Goal: Task Accomplishment & Management: Manage account settings

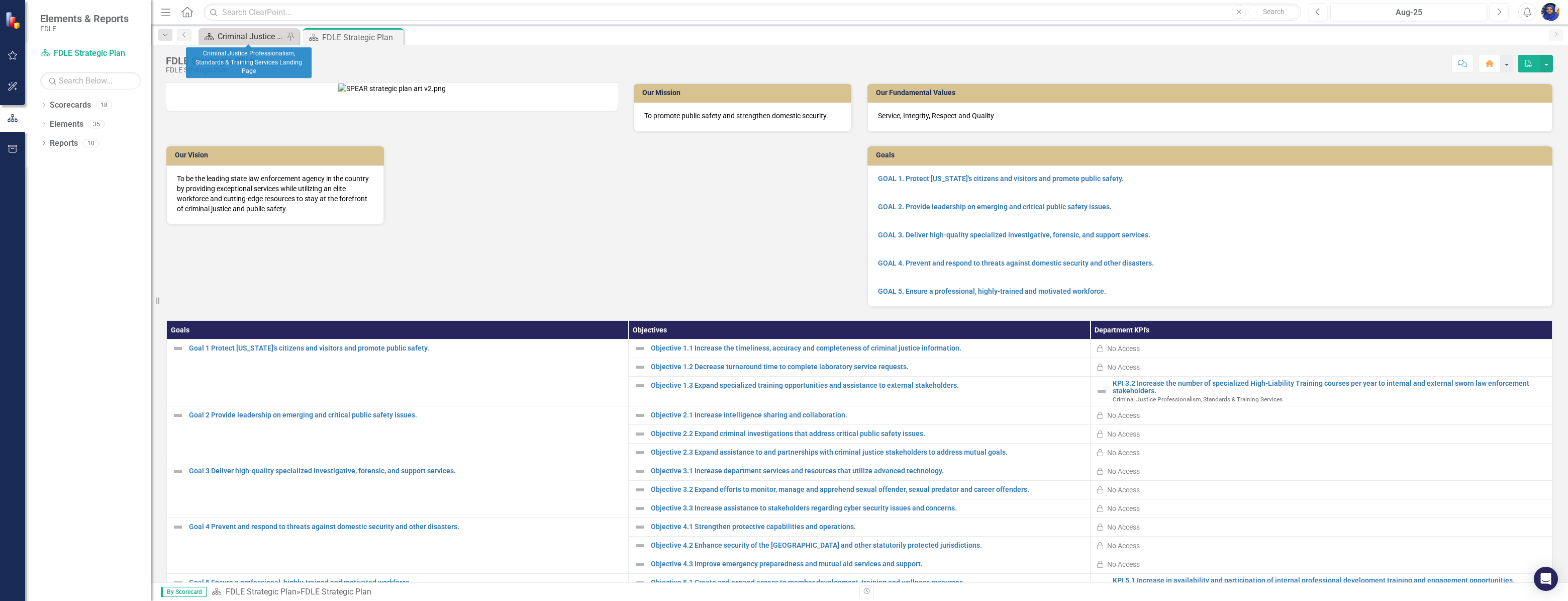
click at [253, 31] on div "Criminal Justice Professionalism, Standards & Training Services Landing Page" at bounding box center [251, 37] width 66 height 13
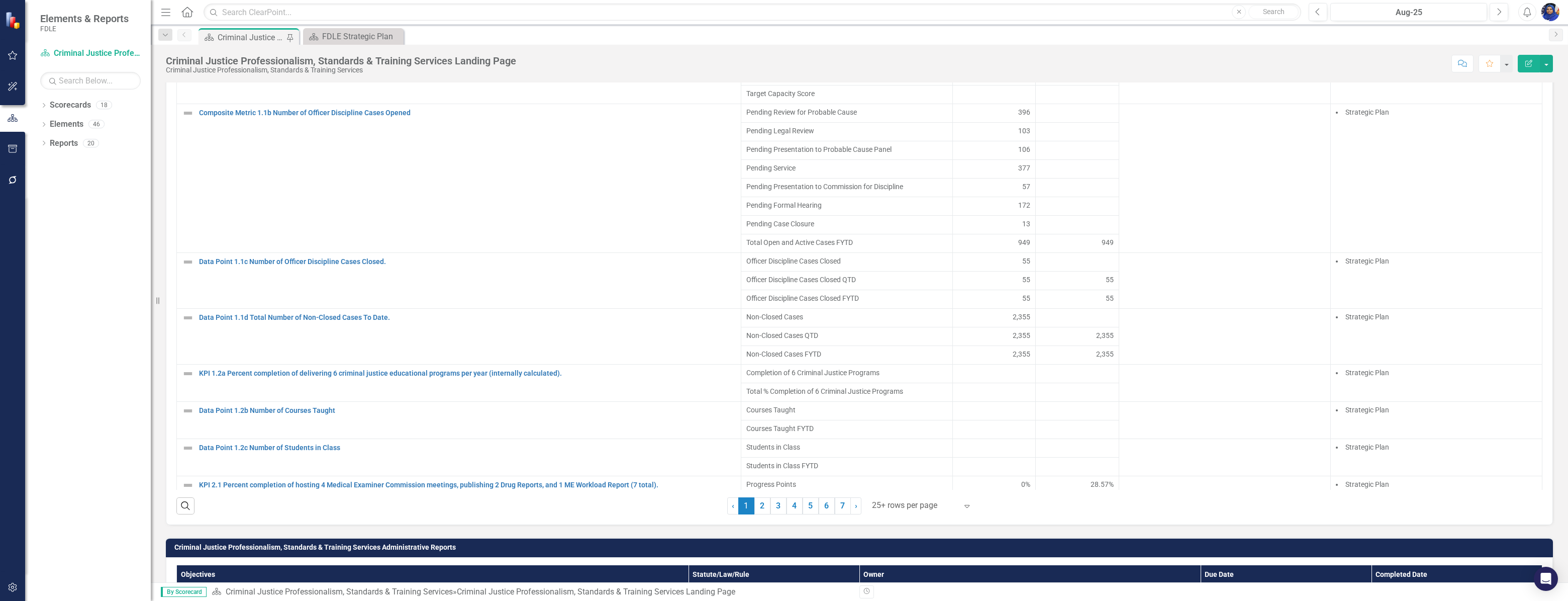
scroll to position [731, 0]
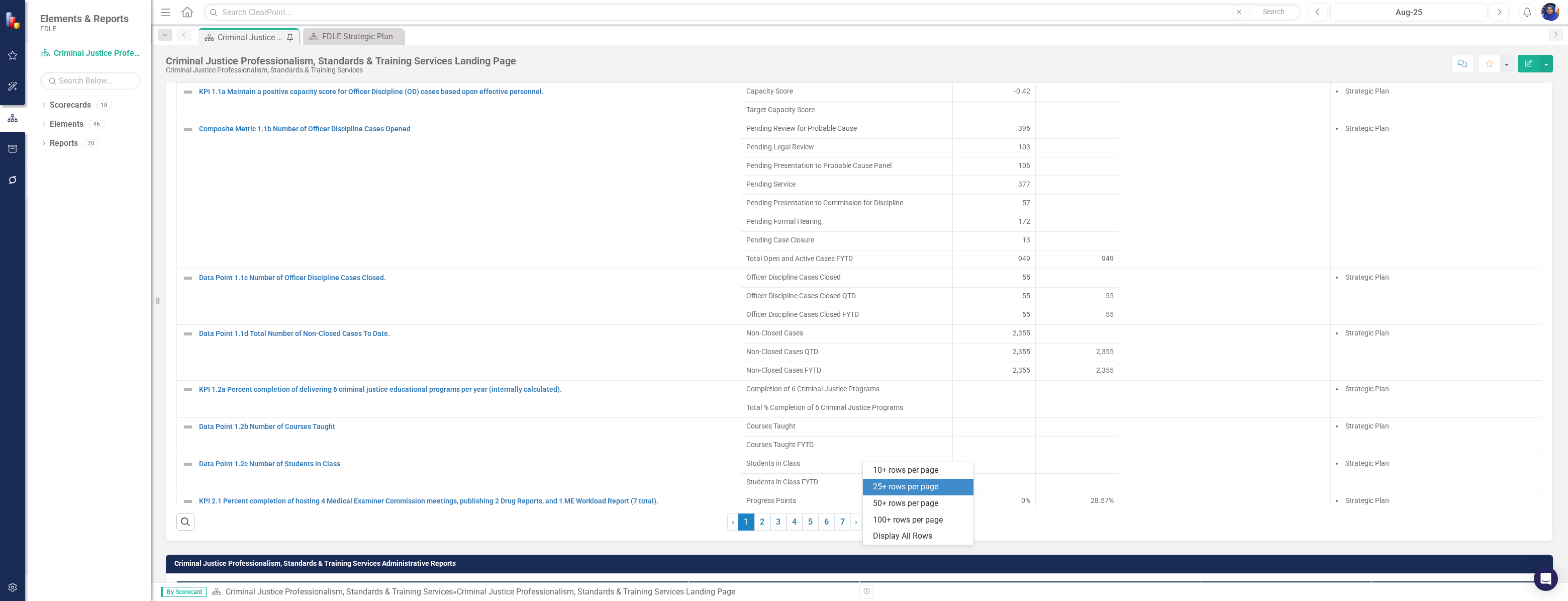
click at [903, 529] on div at bounding box center [914, 521] width 85 height 13
click at [906, 537] on div "Display All Rows" at bounding box center [920, 536] width 94 height 12
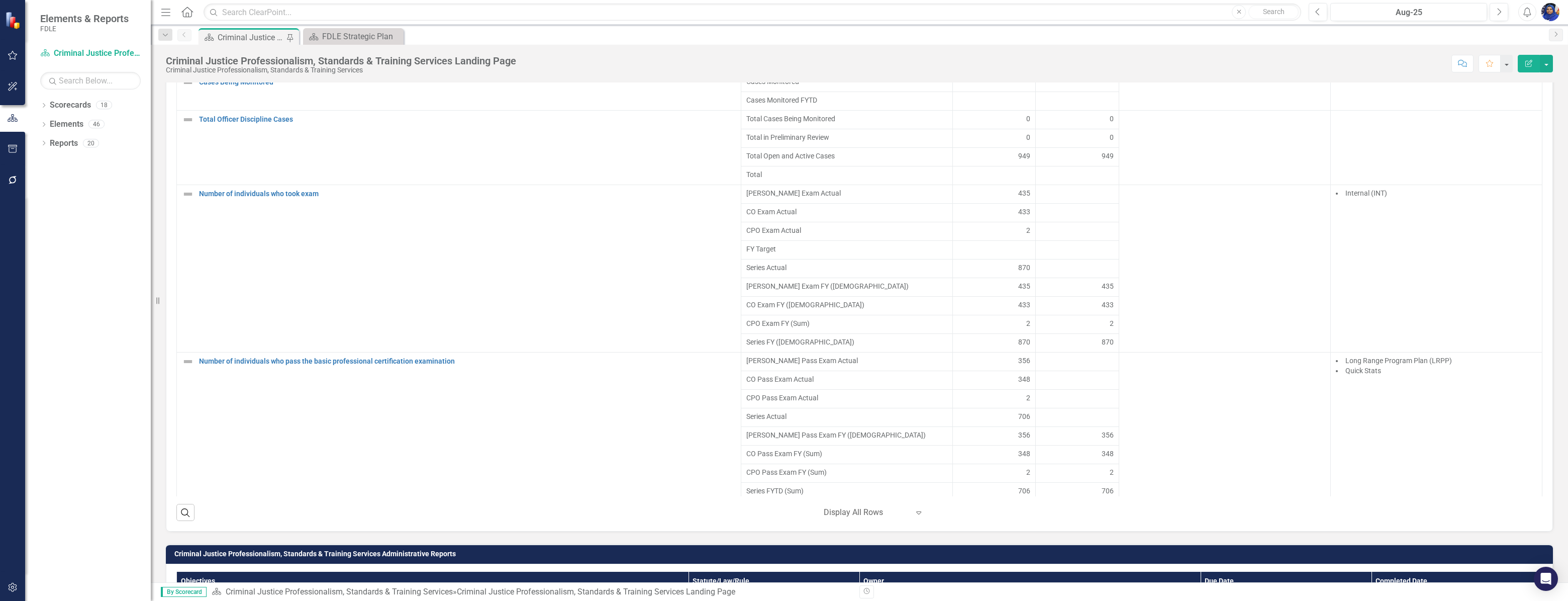
scroll to position [1213, 0]
click at [1068, 206] on div at bounding box center [1077, 200] width 73 height 12
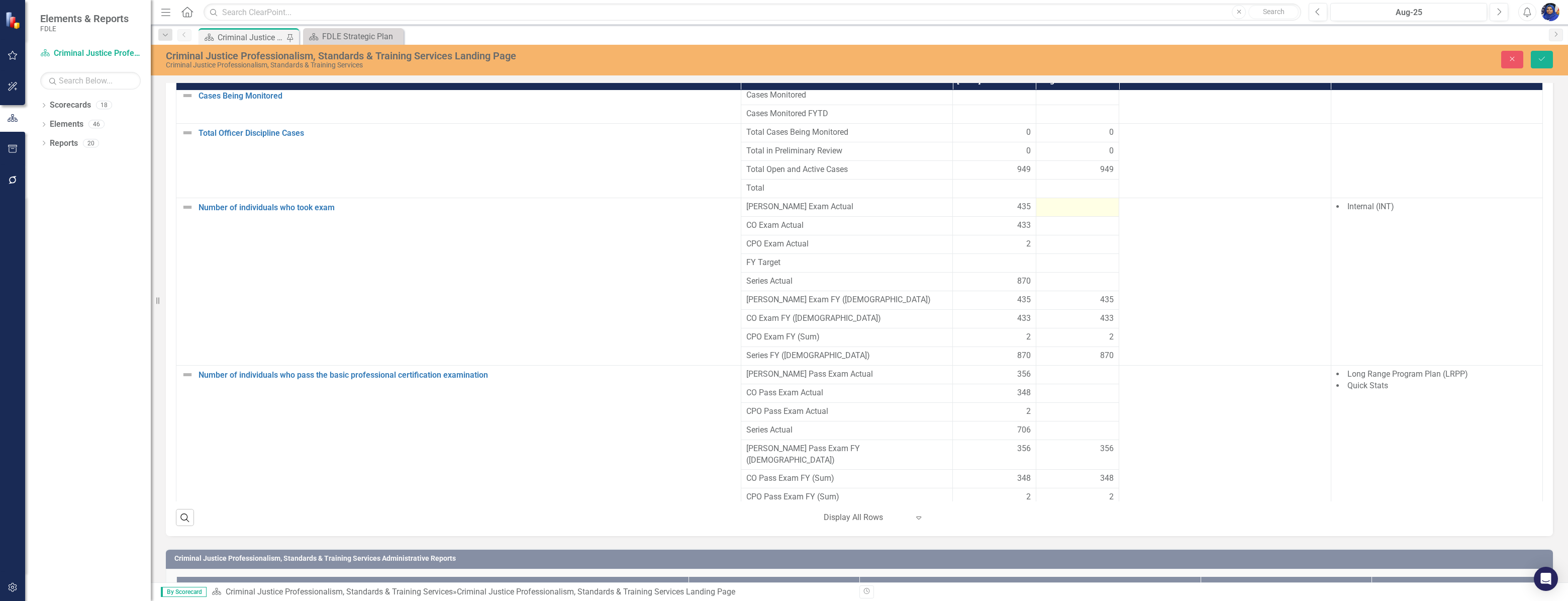
scroll to position [735, 0]
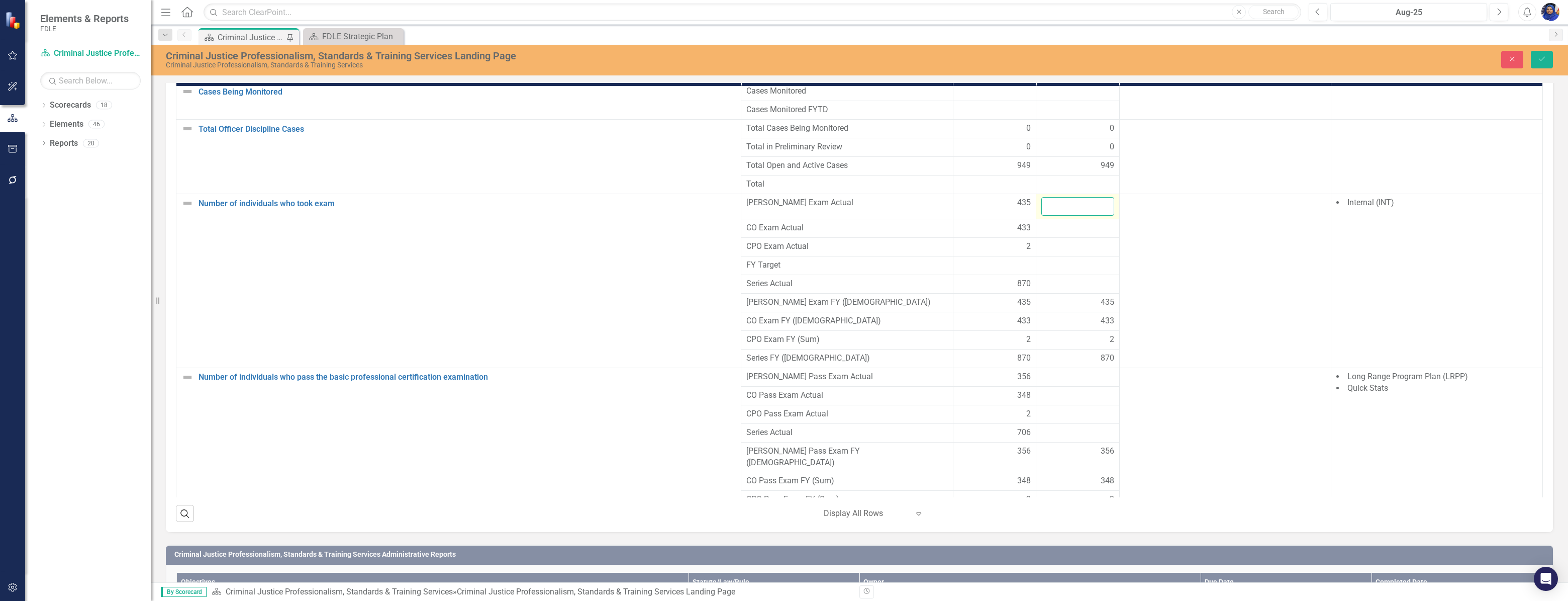
click at [1059, 216] on input "number" at bounding box center [1078, 206] width 73 height 19
type input "346"
click at [1055, 234] on div at bounding box center [1078, 228] width 73 height 12
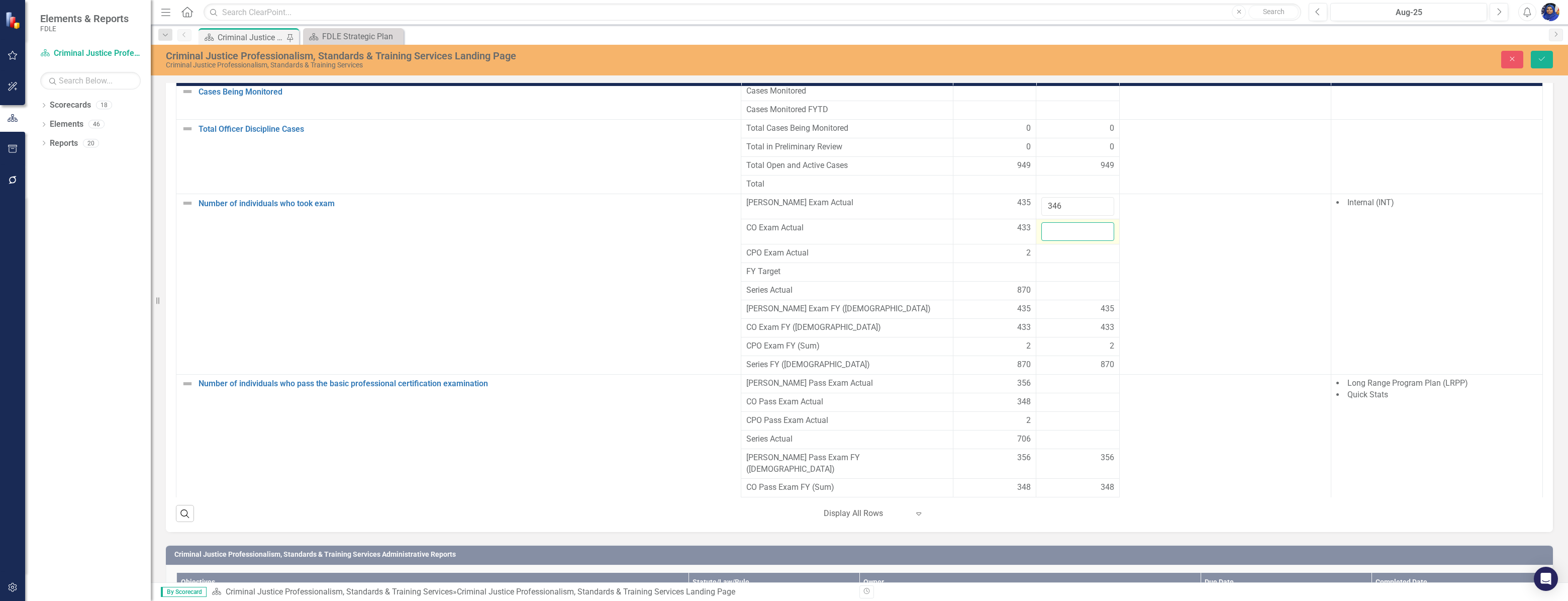
click at [1055, 241] on input "number" at bounding box center [1078, 231] width 73 height 19
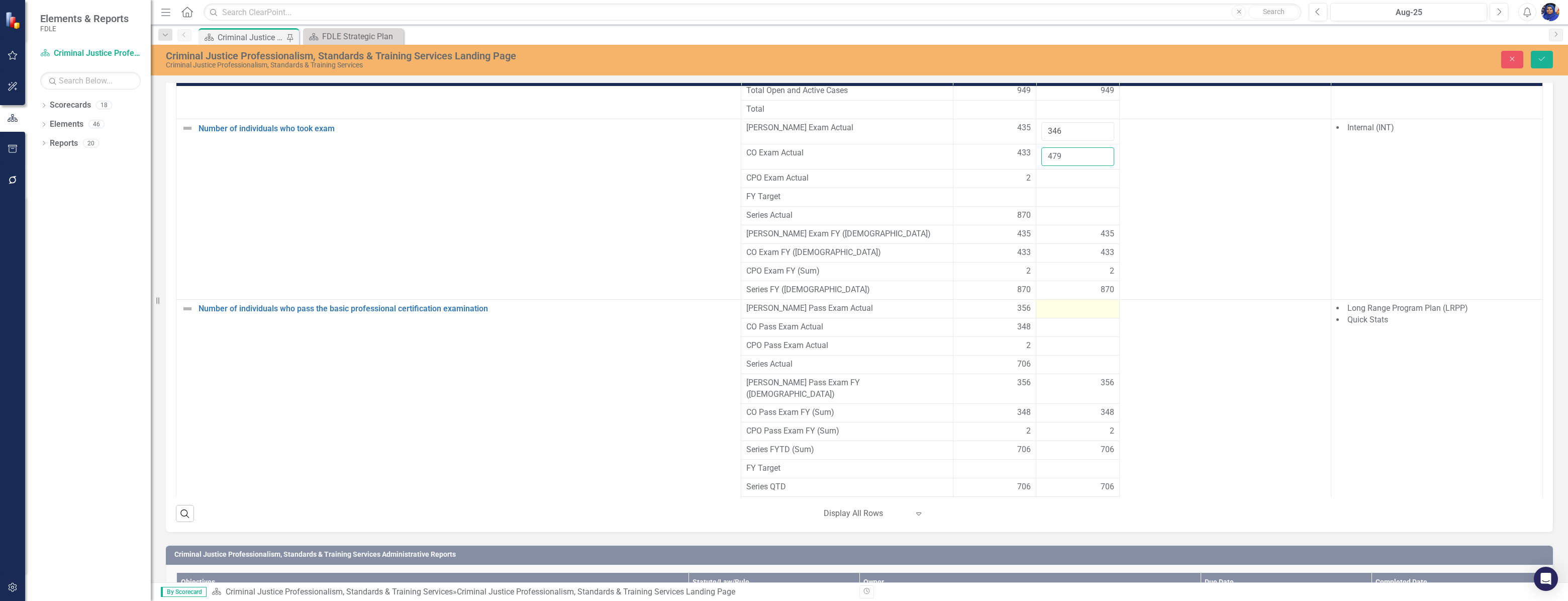
scroll to position [1305, 0]
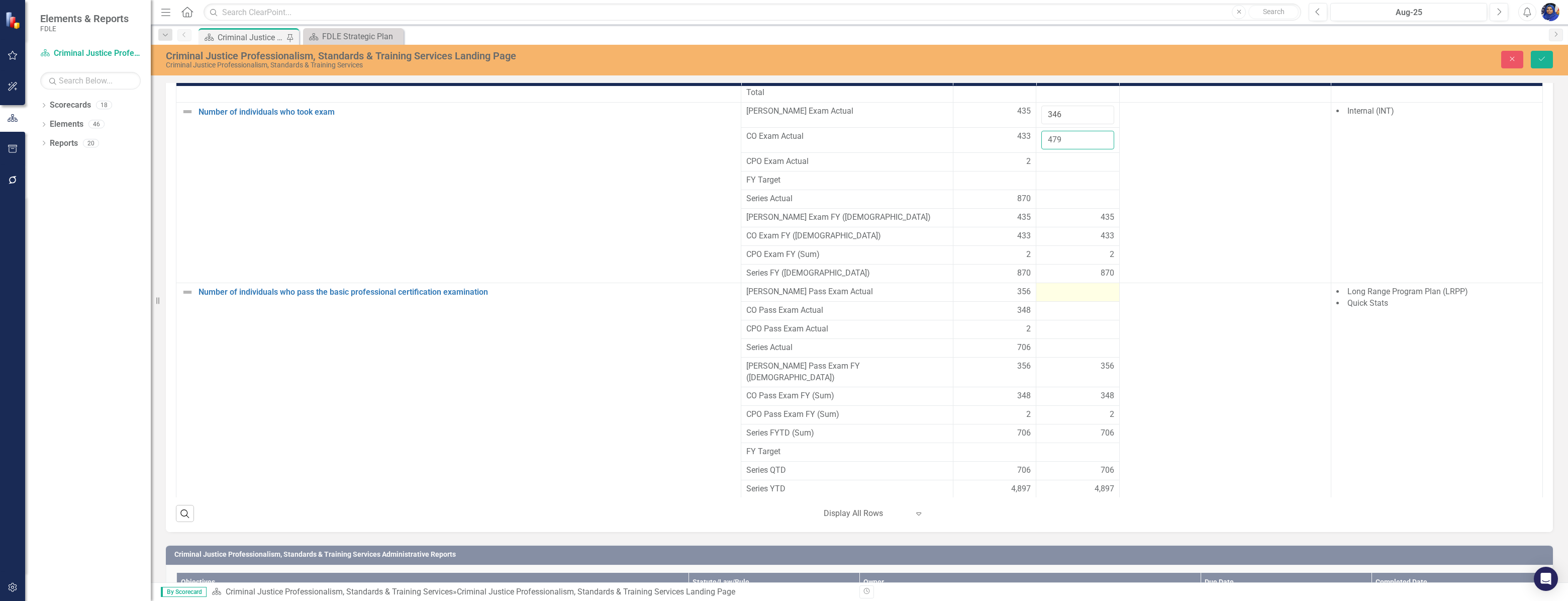
type input "479"
click at [1061, 298] on div at bounding box center [1078, 292] width 73 height 12
click at [1061, 304] on input "number" at bounding box center [1078, 295] width 73 height 19
type input "293"
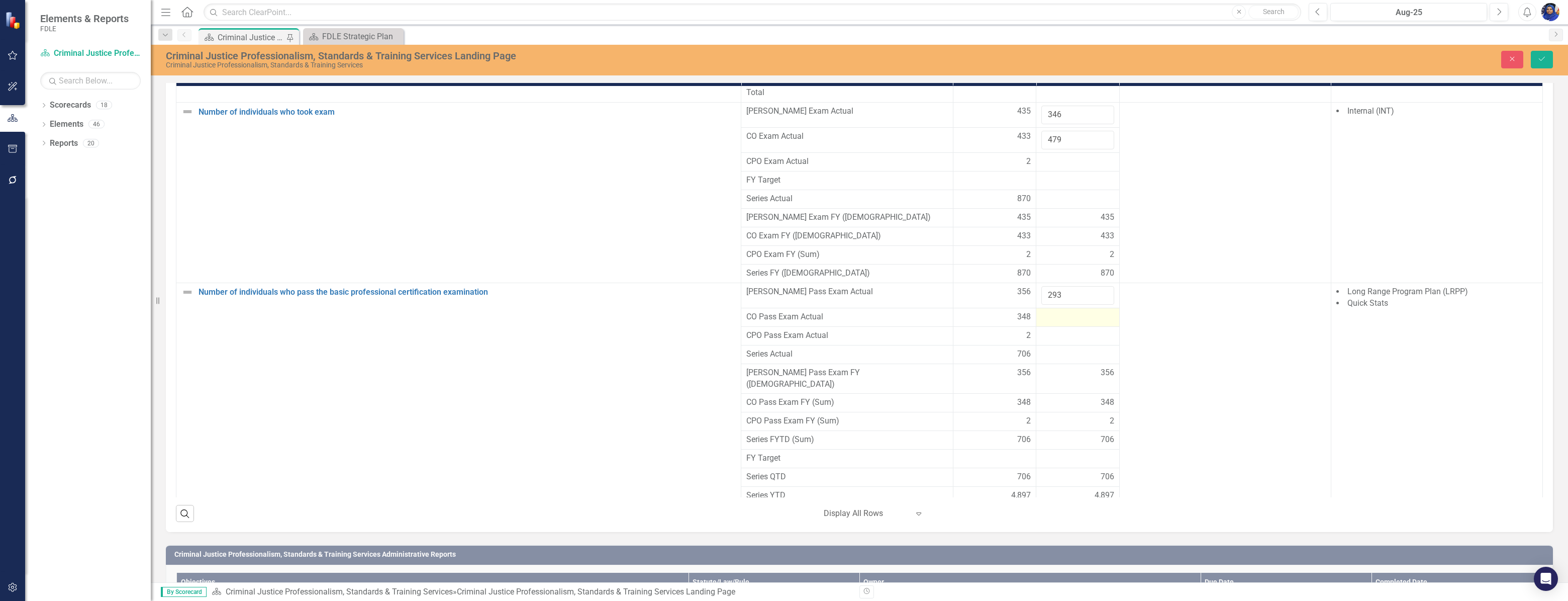
click at [1060, 323] on div at bounding box center [1078, 317] width 73 height 12
click at [1062, 323] on div at bounding box center [1078, 317] width 73 height 12
click at [1061, 323] on div at bounding box center [1078, 317] width 73 height 12
click at [1061, 330] on input "number" at bounding box center [1078, 320] width 73 height 19
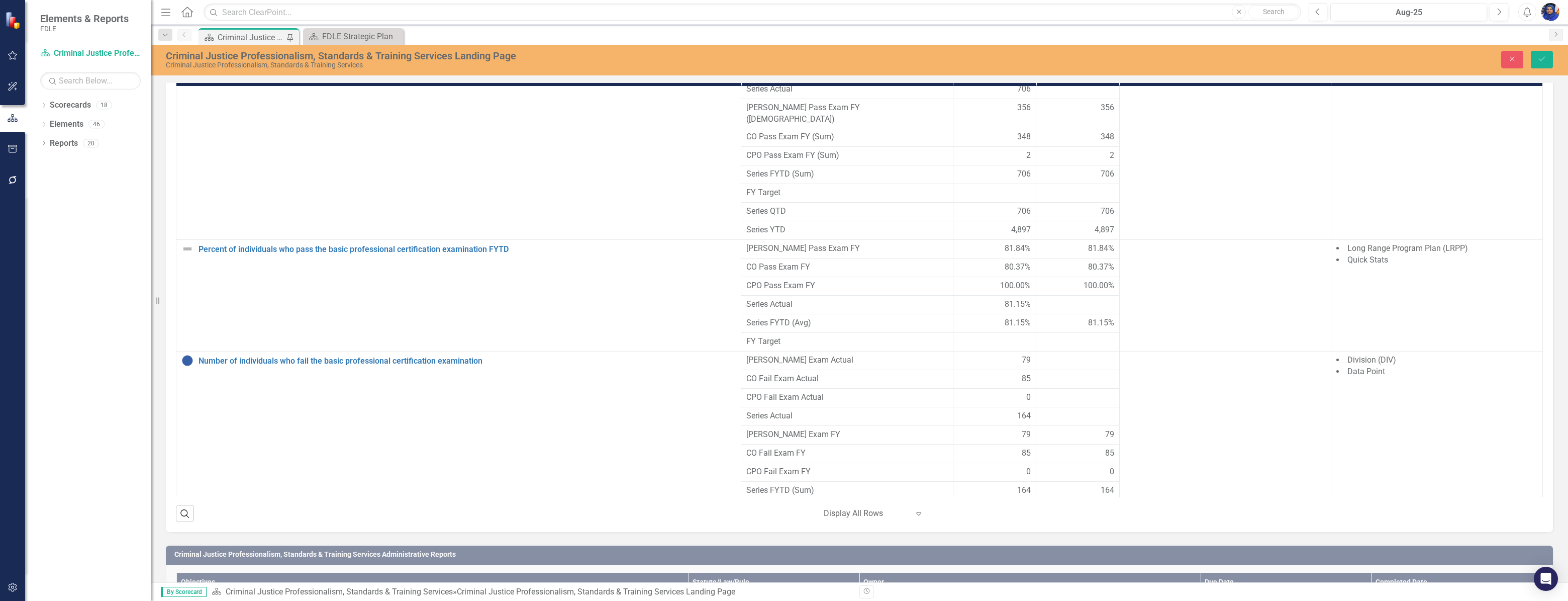
scroll to position [1579, 0]
type input "396"
click at [1059, 364] on div at bounding box center [1078, 358] width 73 height 12
click at [1059, 370] on input "number" at bounding box center [1078, 361] width 73 height 19
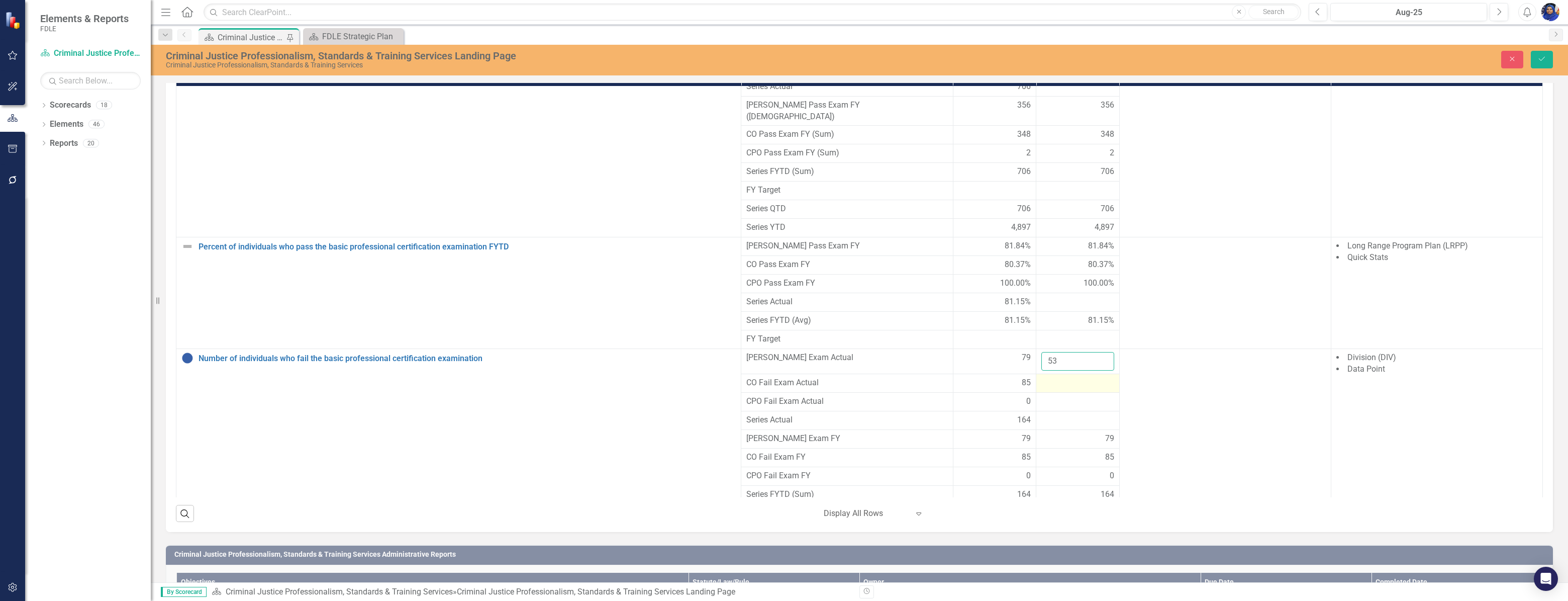
type input "53"
click at [1055, 389] on div at bounding box center [1078, 383] width 73 height 12
click at [1048, 396] on input "number" at bounding box center [1078, 386] width 73 height 19
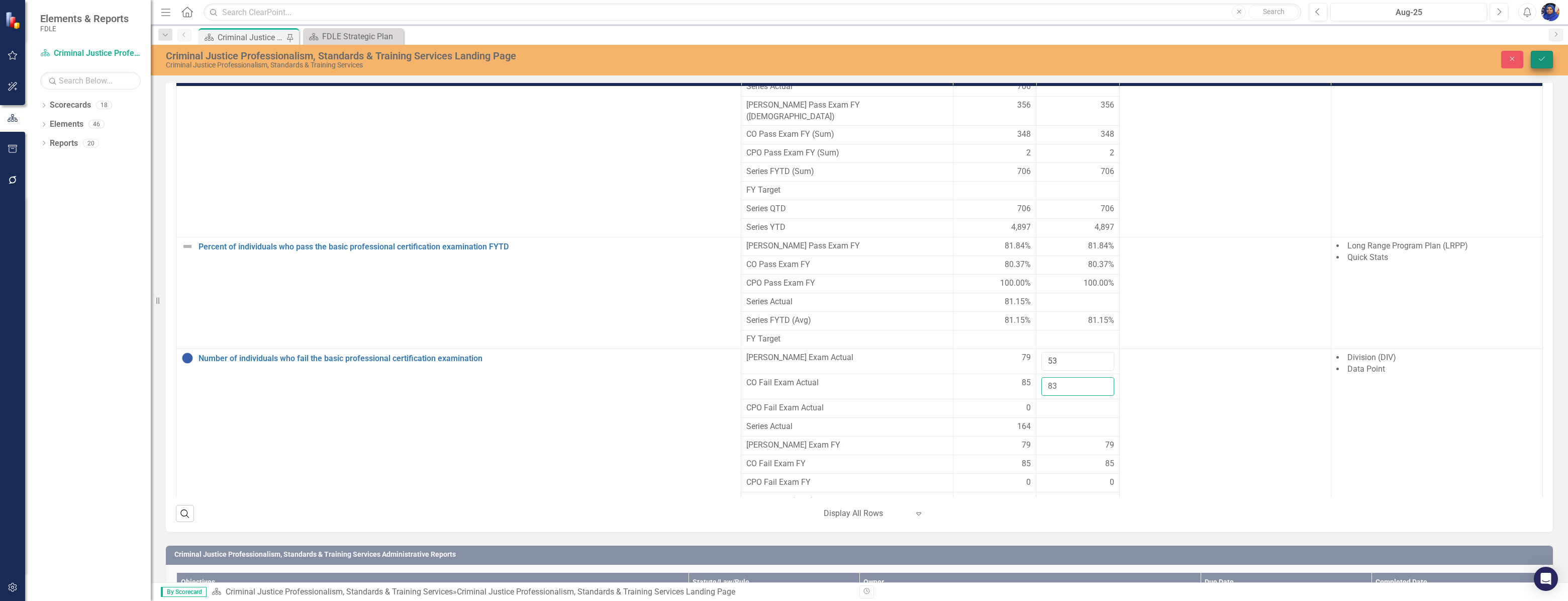
type input "83"
click at [1545, 60] on icon "Save" at bounding box center [1542, 59] width 9 height 7
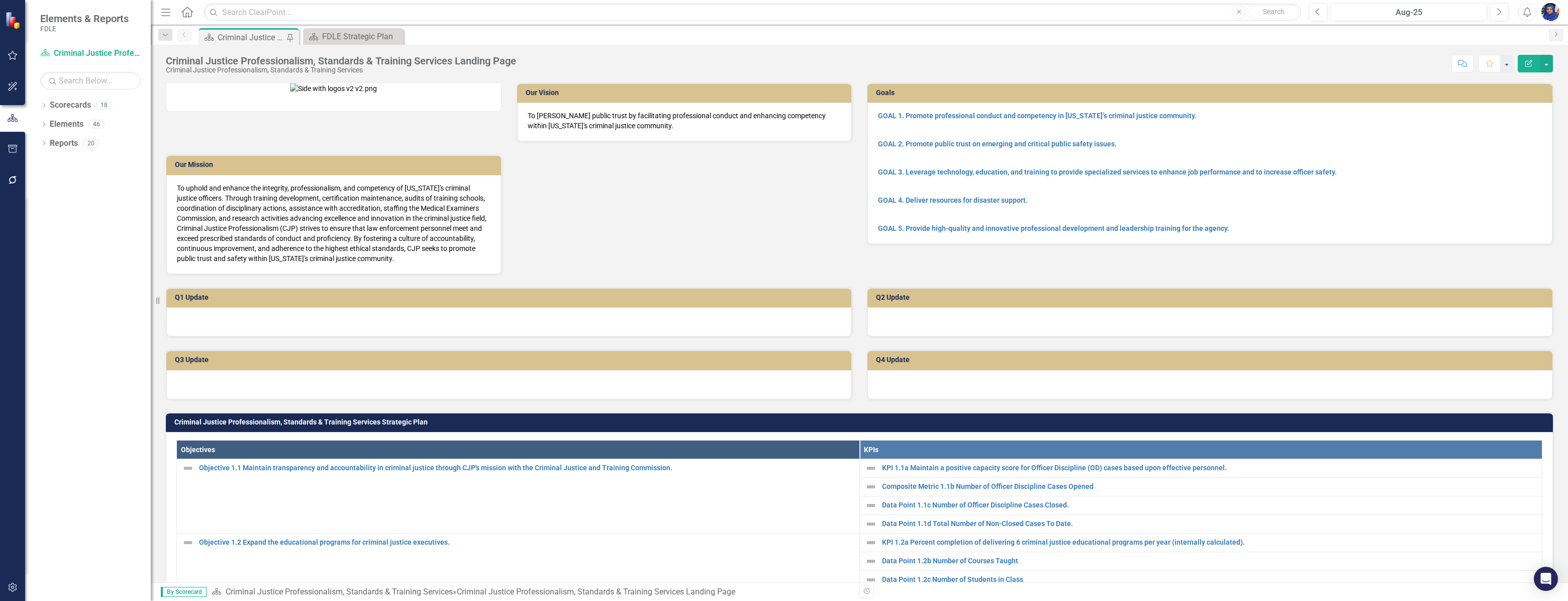
scroll to position [702, 0]
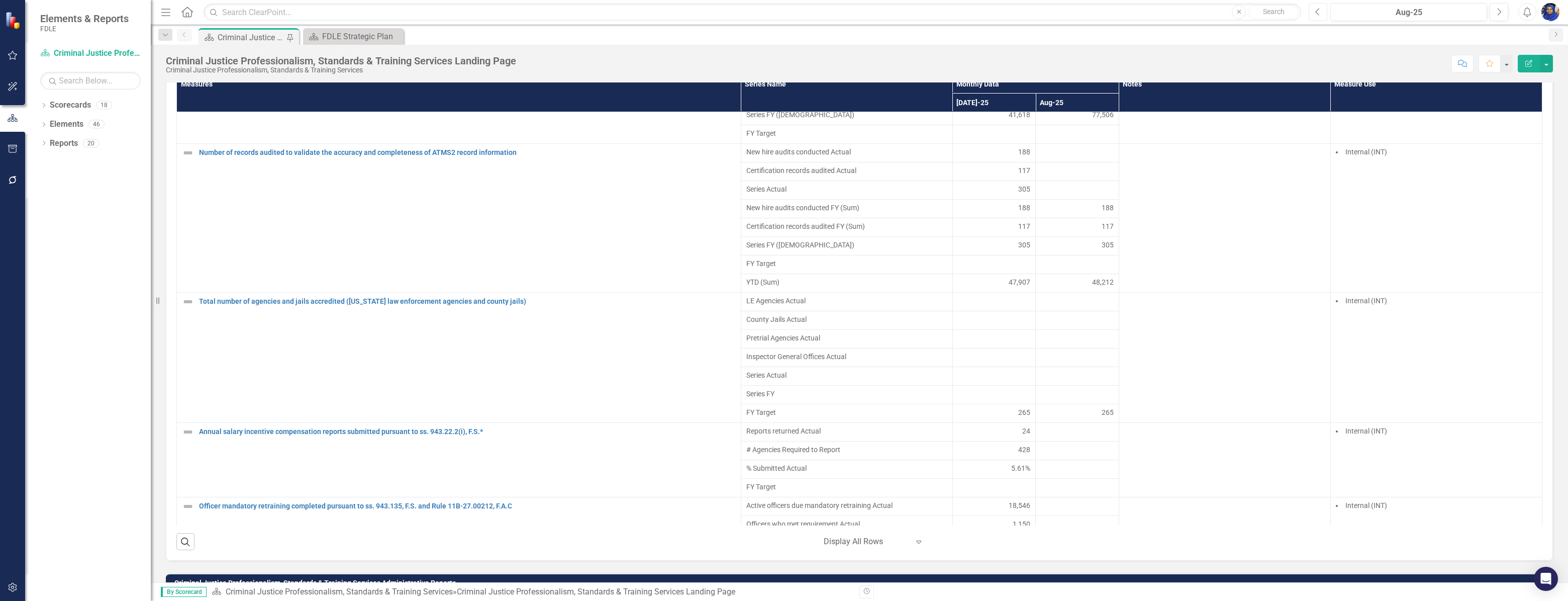
click at [1322, 13] on button "Previous" at bounding box center [1318, 12] width 19 height 18
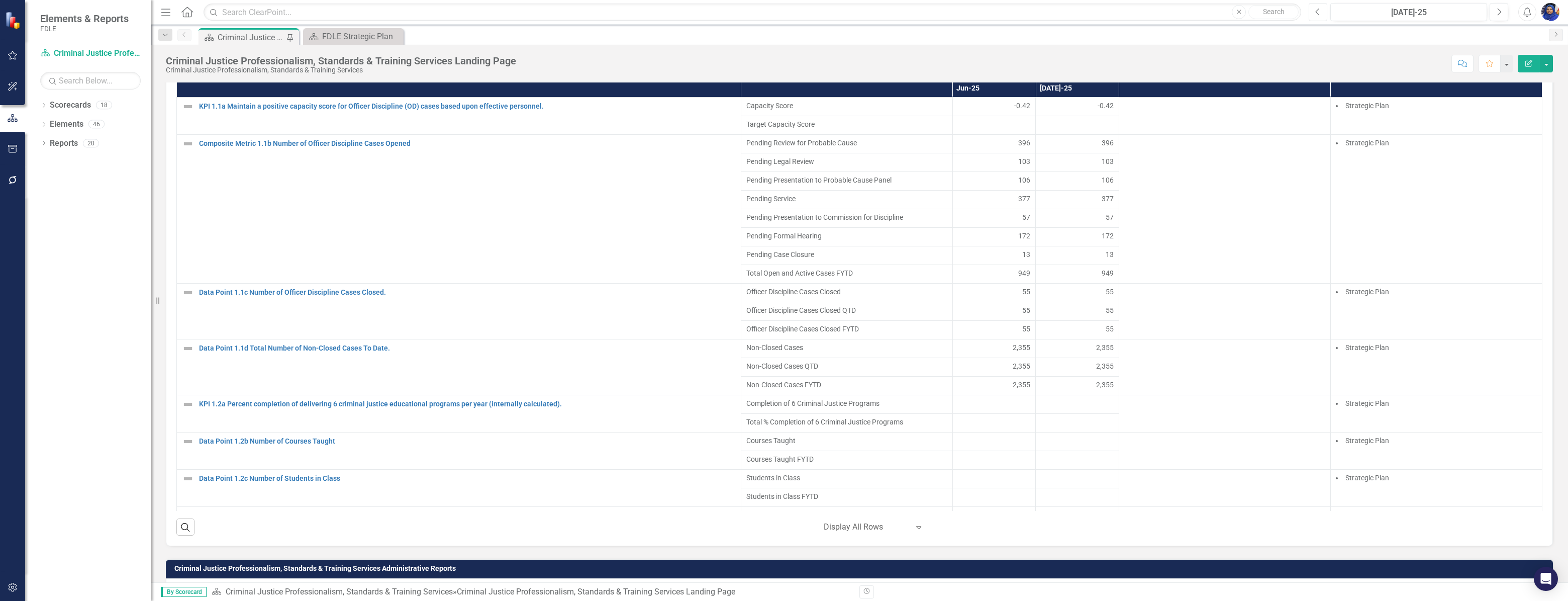
scroll to position [731, 0]
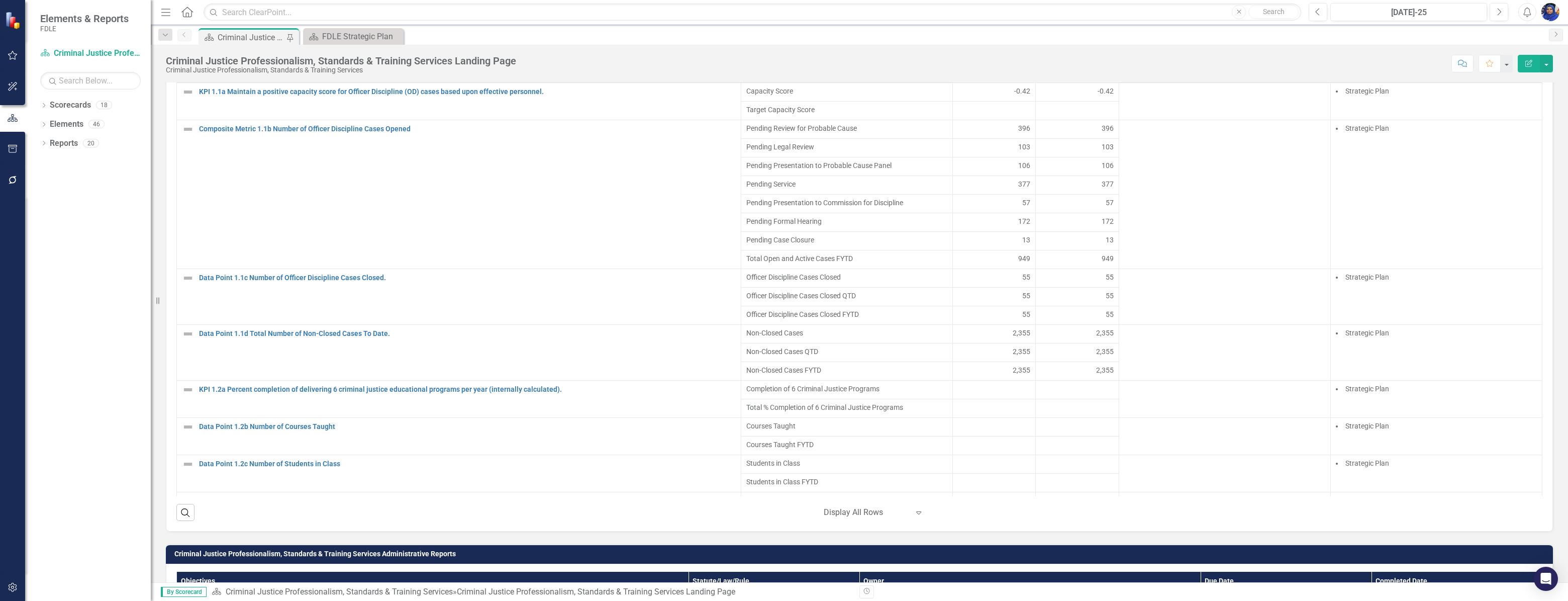
click at [916, 515] on icon at bounding box center [919, 513] width 5 height 3
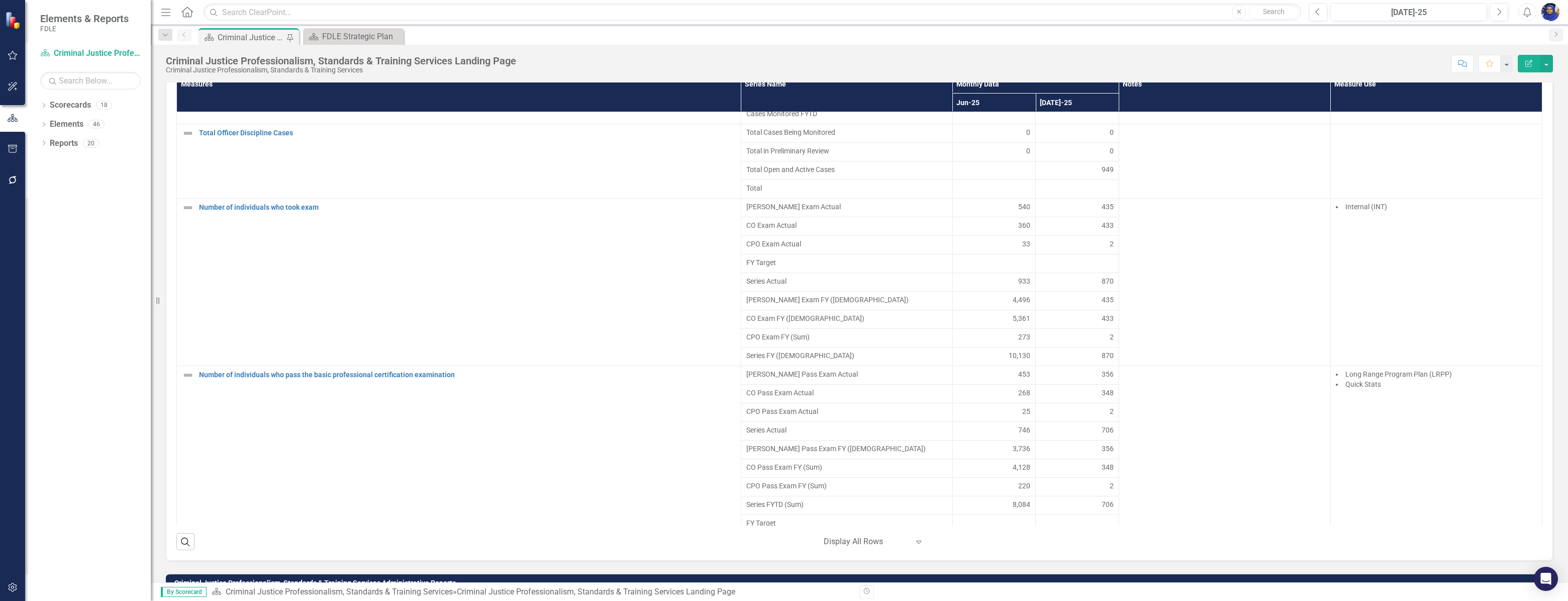
scroll to position [1213, 0]
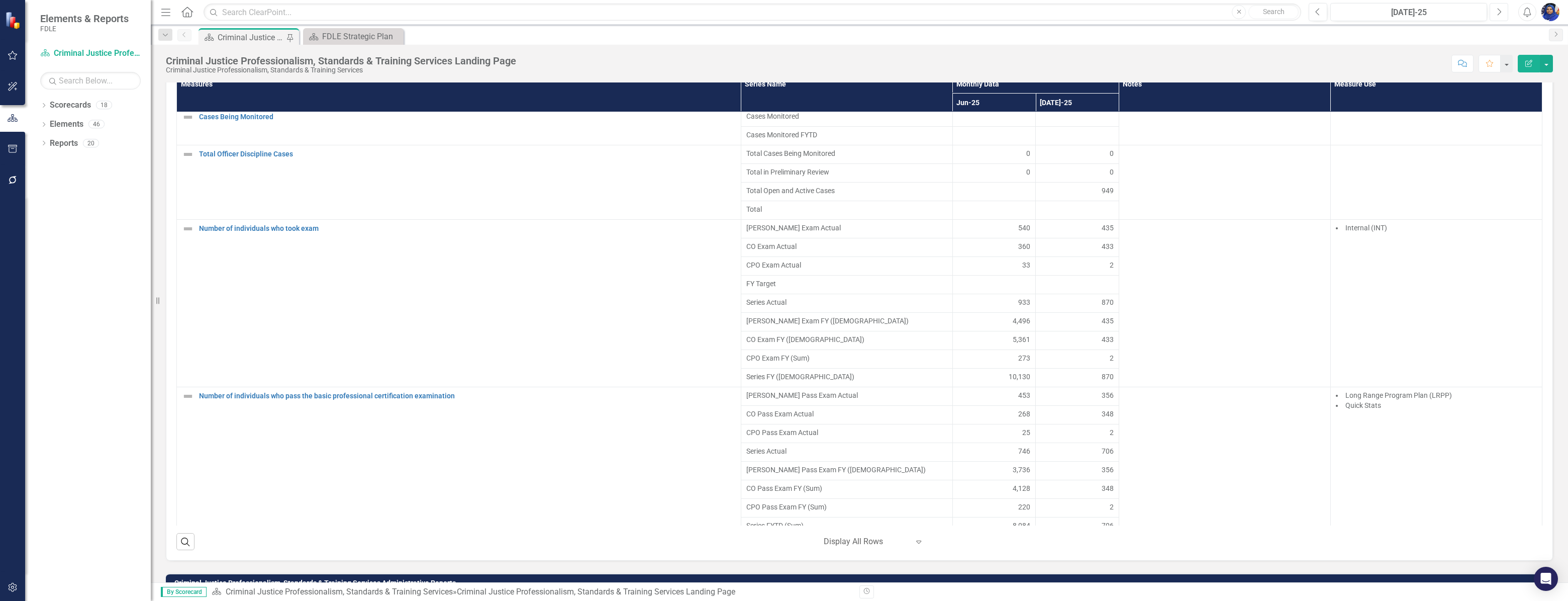
click at [1499, 12] on icon "Next" at bounding box center [1499, 12] width 5 height 9
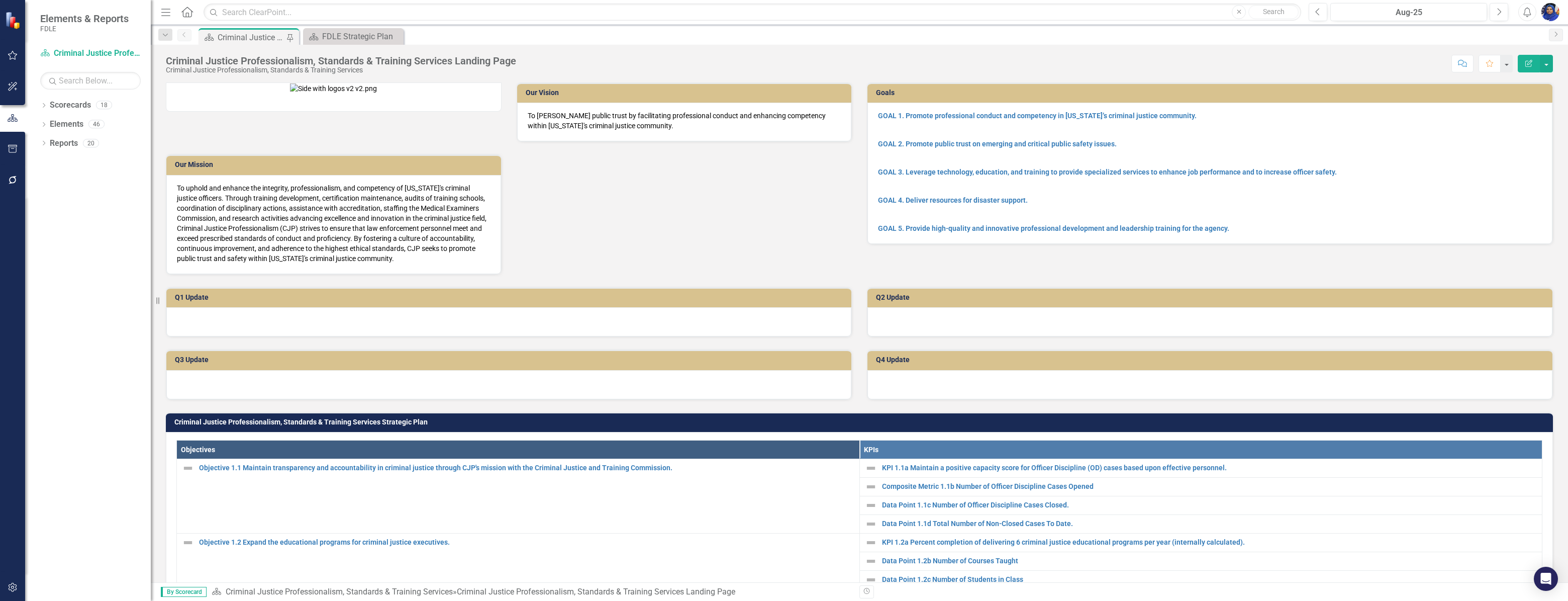
scroll to position [702, 0]
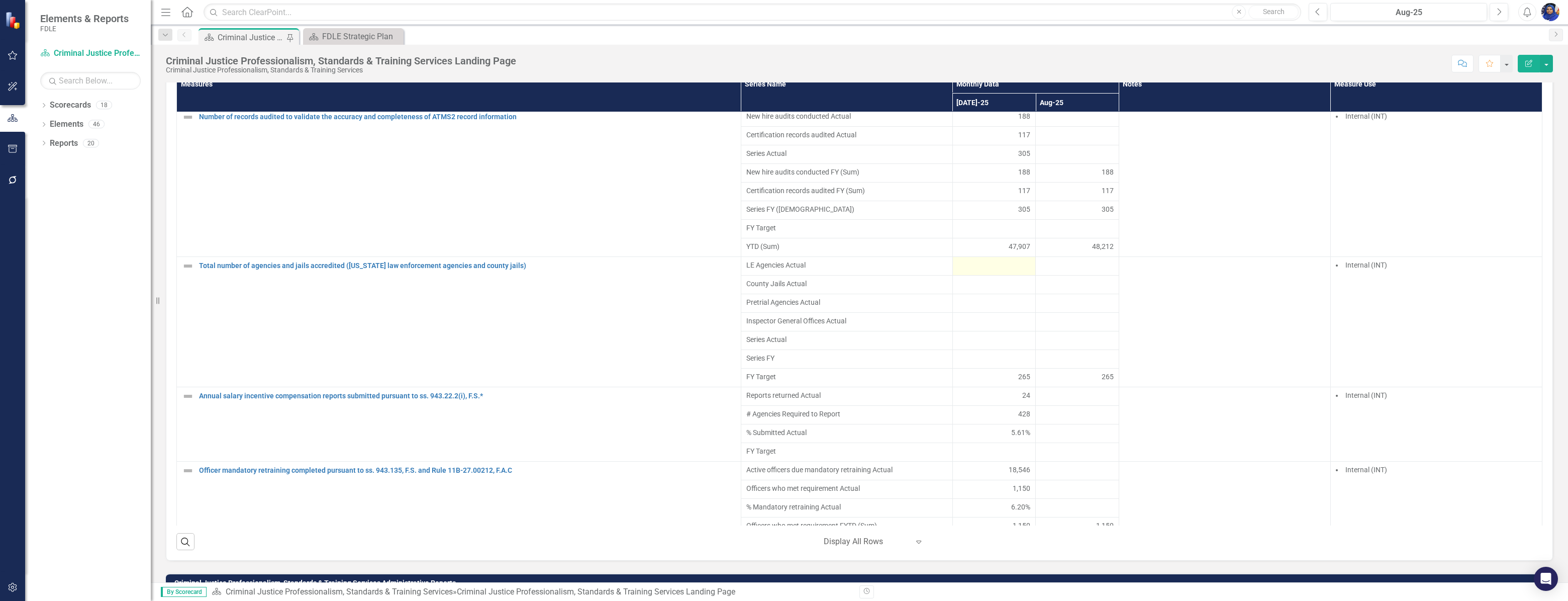
click at [1004, 272] on div at bounding box center [995, 266] width 73 height 12
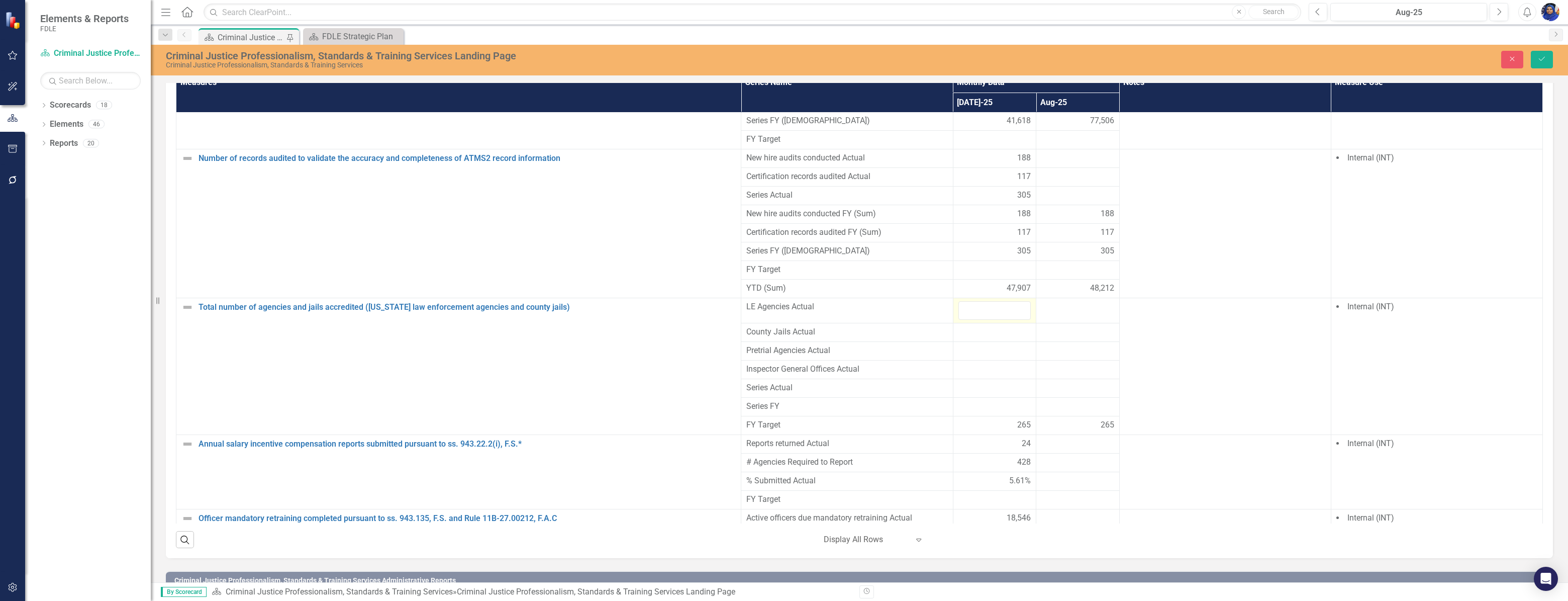
scroll to position [3157, 0]
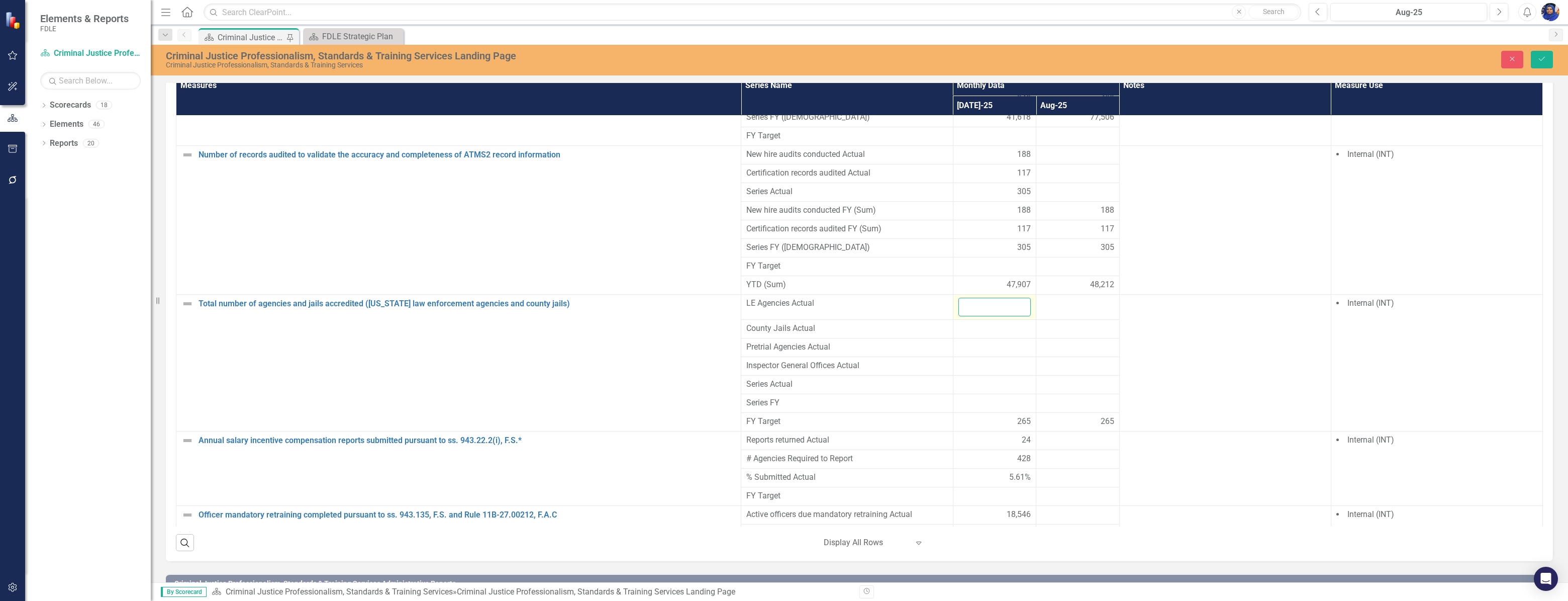
click at [988, 298] on input "number" at bounding box center [995, 307] width 73 height 19
type input "234"
click at [1055, 298] on div at bounding box center [1078, 304] width 73 height 12
click at [1060, 298] on div at bounding box center [1078, 304] width 73 height 12
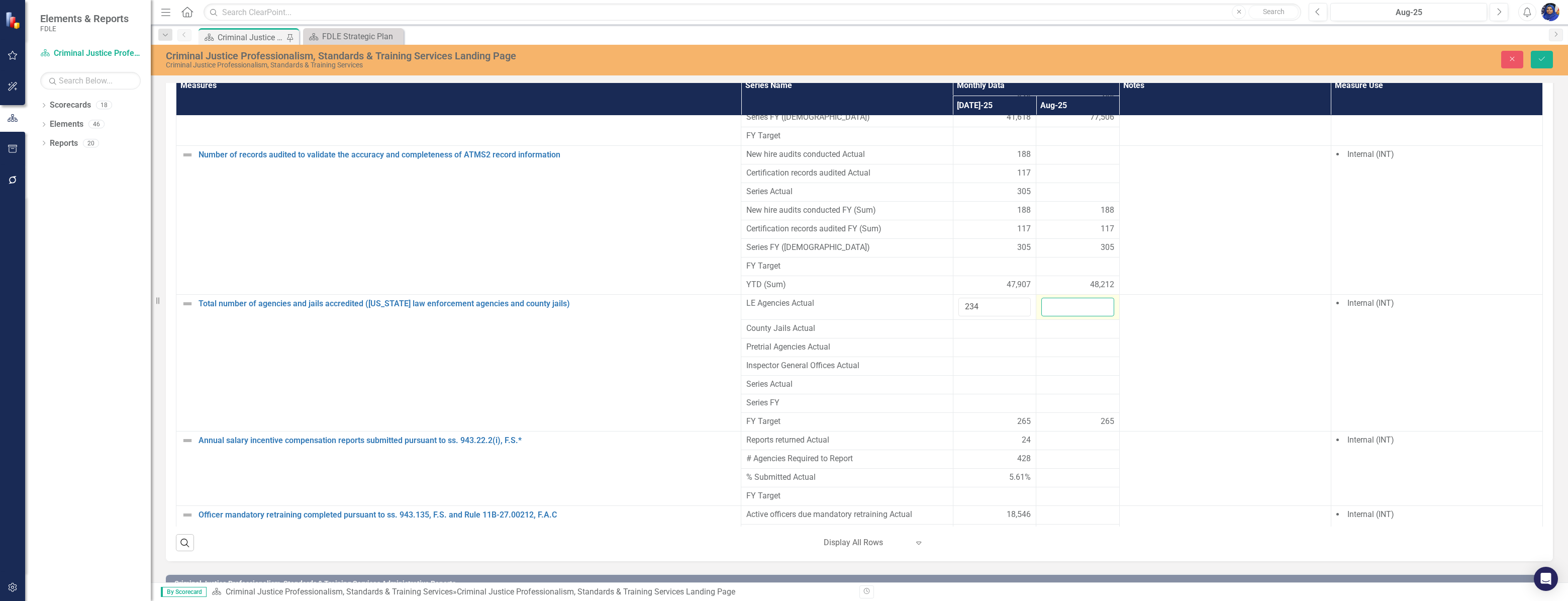
click at [1060, 298] on input "number" at bounding box center [1078, 307] width 73 height 19
type input "234"
click at [973, 323] on div at bounding box center [995, 329] width 73 height 12
click at [979, 323] on div at bounding box center [995, 329] width 73 height 12
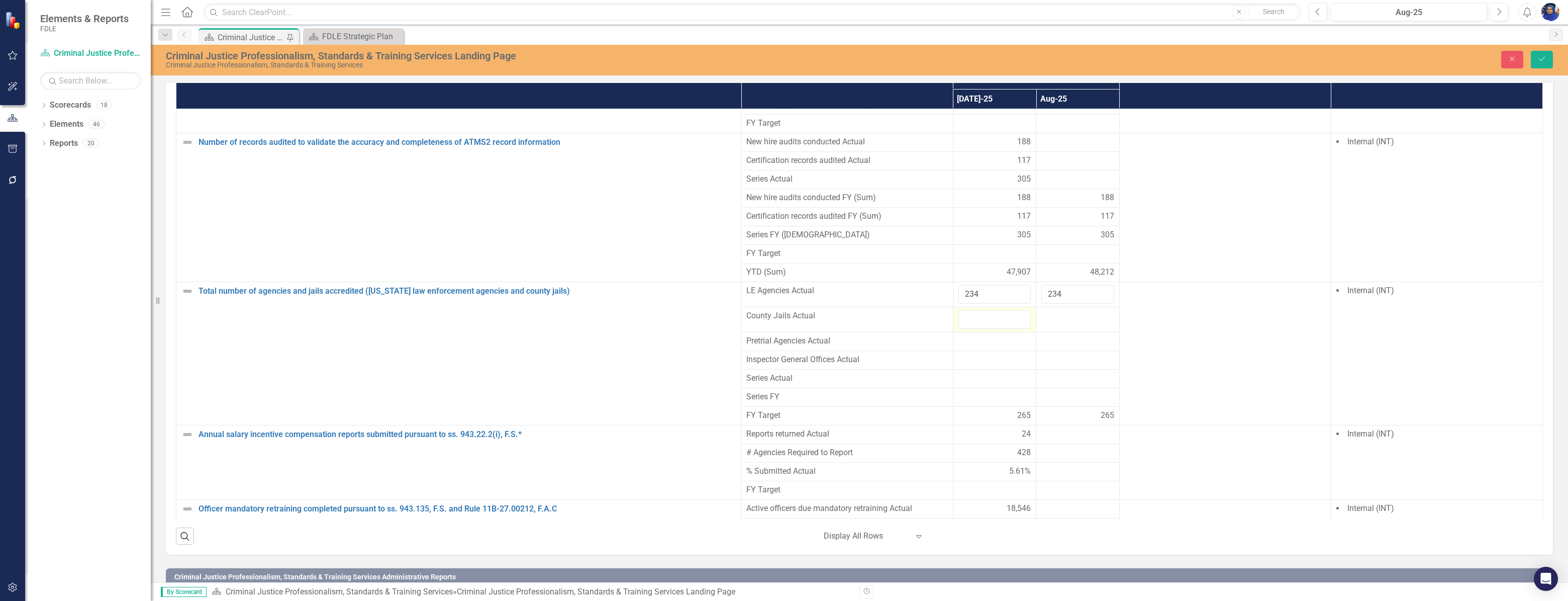
scroll to position [706, 0]
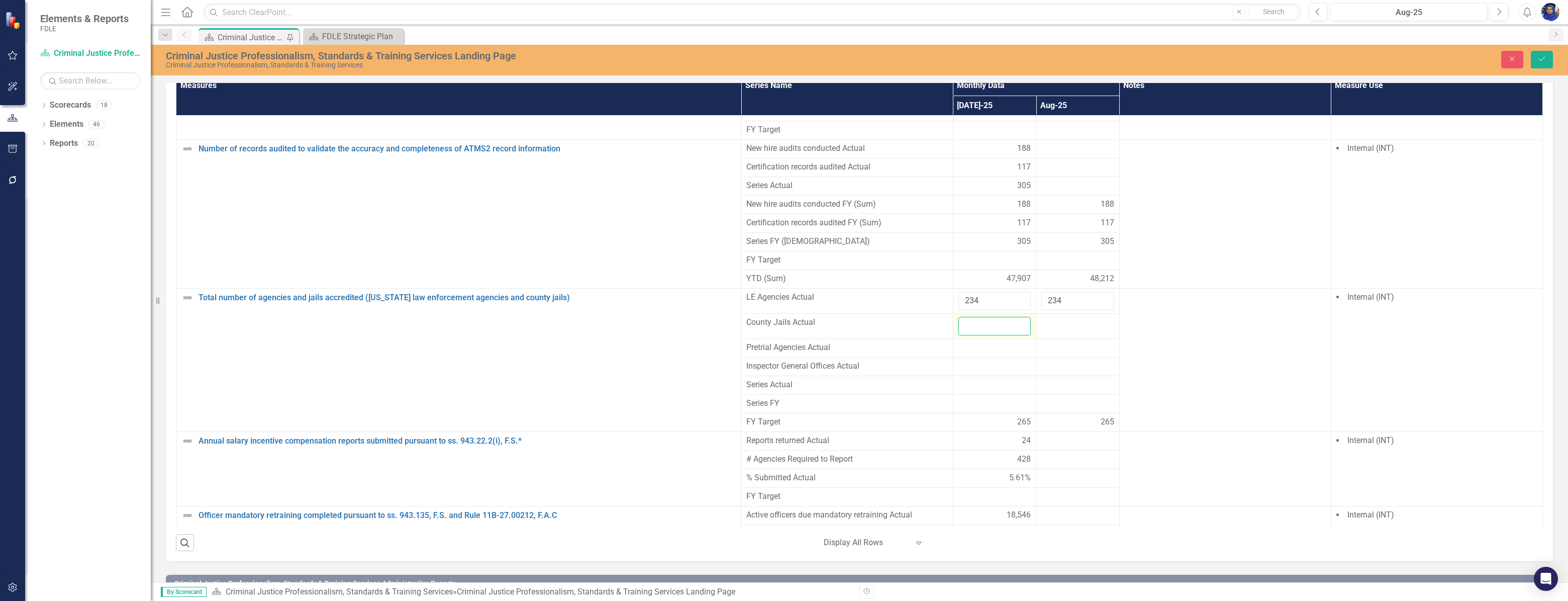
click at [975, 317] on input "number" at bounding box center [995, 326] width 73 height 19
type input "9"
click at [1068, 317] on div at bounding box center [1078, 323] width 73 height 12
click at [1065, 317] on div at bounding box center [1078, 323] width 73 height 12
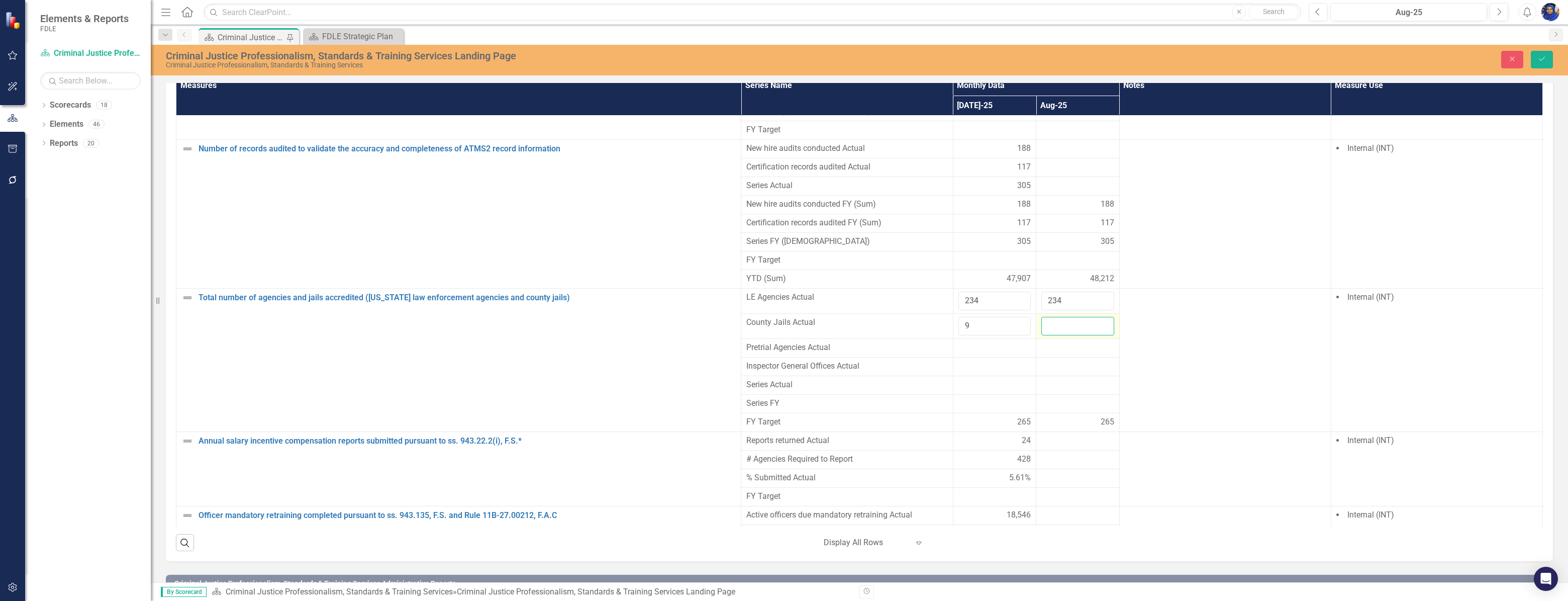
click at [1065, 317] on input "number" at bounding box center [1078, 326] width 73 height 19
type input "9"
click at [974, 342] on div at bounding box center [995, 348] width 73 height 12
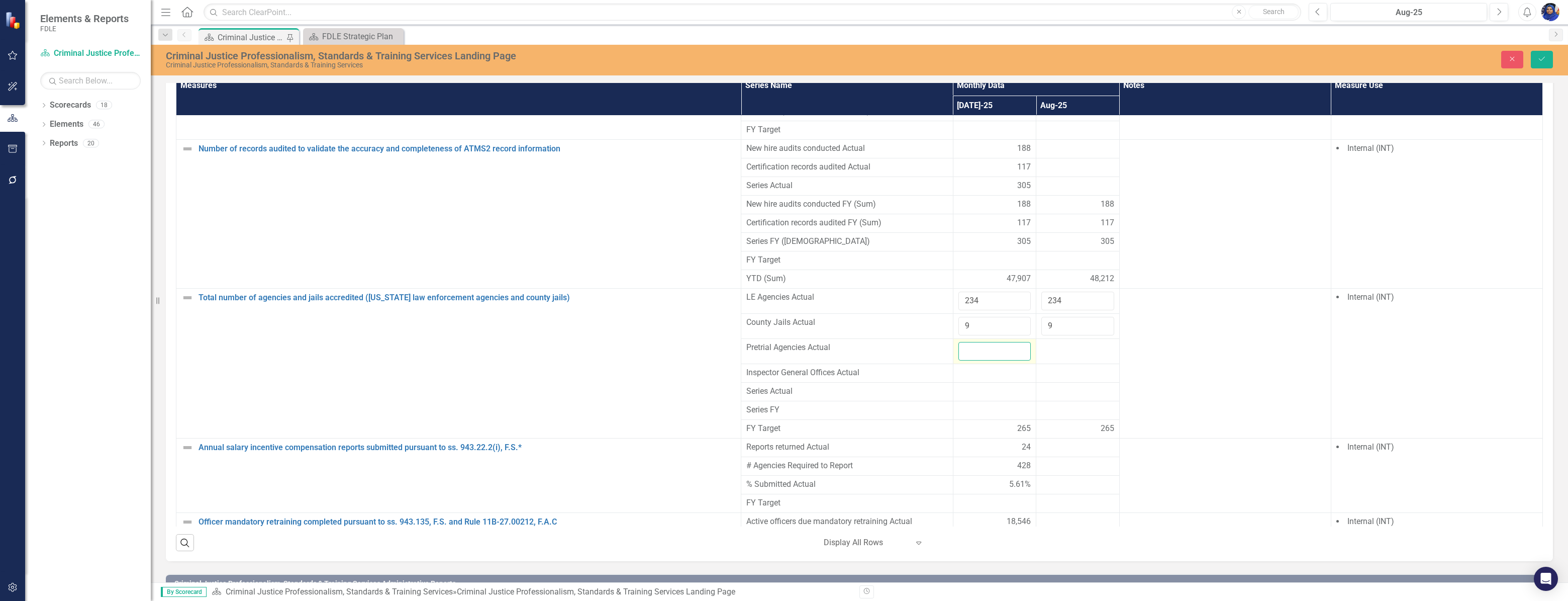
click at [974, 342] on input "number" at bounding box center [995, 351] width 73 height 19
type input "9"
click at [1054, 342] on div at bounding box center [1078, 348] width 73 height 12
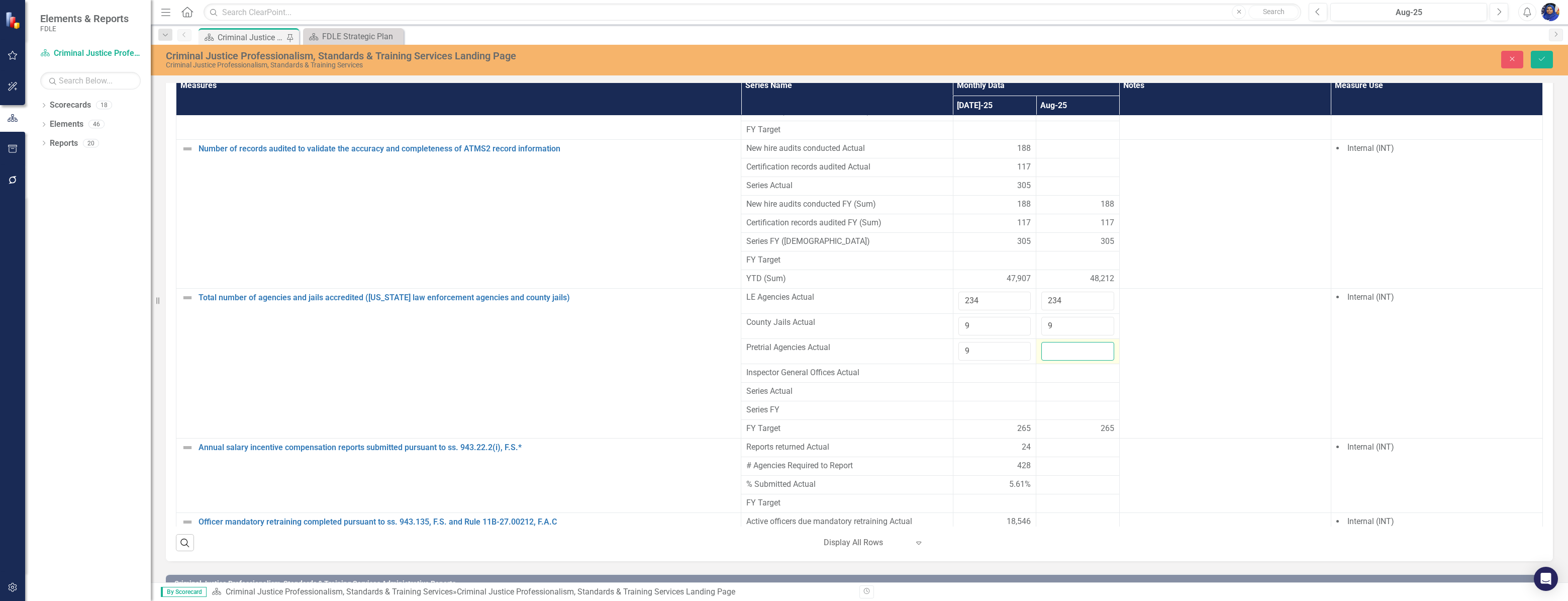
click at [1054, 342] on input "number" at bounding box center [1078, 351] width 73 height 19
type input "9"
click at [964, 367] on div at bounding box center [995, 373] width 73 height 12
click at [959, 367] on div at bounding box center [995, 373] width 73 height 12
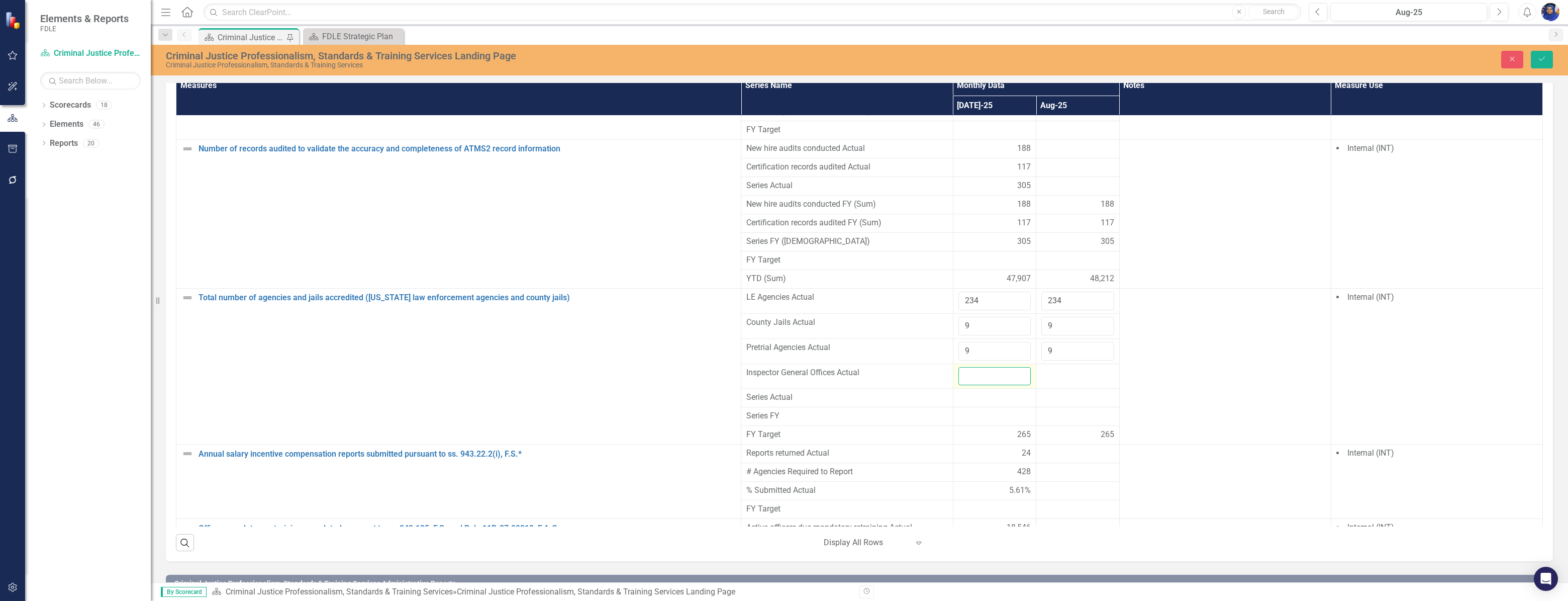
click at [959, 367] on input "number" at bounding box center [995, 376] width 73 height 19
type input "39"
click at [1069, 367] on div at bounding box center [1078, 373] width 73 height 12
click at [1060, 367] on div at bounding box center [1078, 373] width 73 height 12
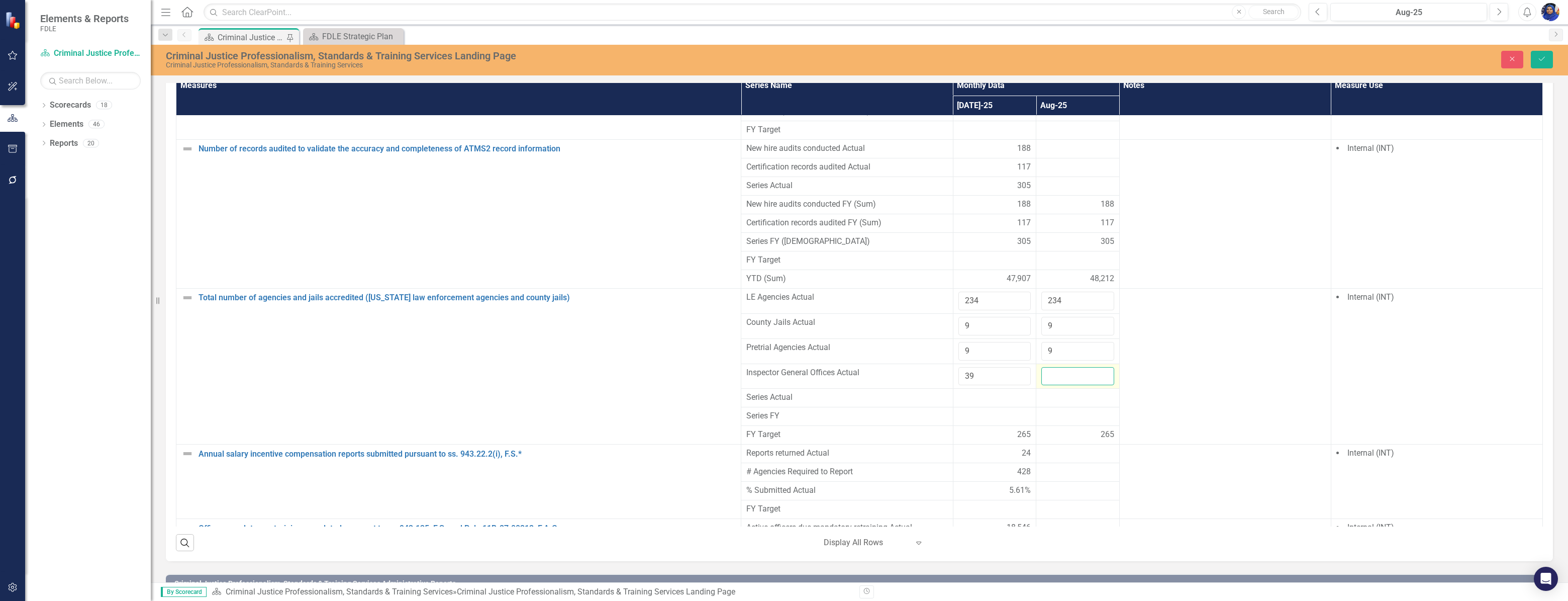
click at [1060, 367] on input "number" at bounding box center [1078, 376] width 73 height 19
type input "39"
click at [977, 292] on input "234" at bounding box center [995, 301] width 73 height 19
type input "2"
type input "194"
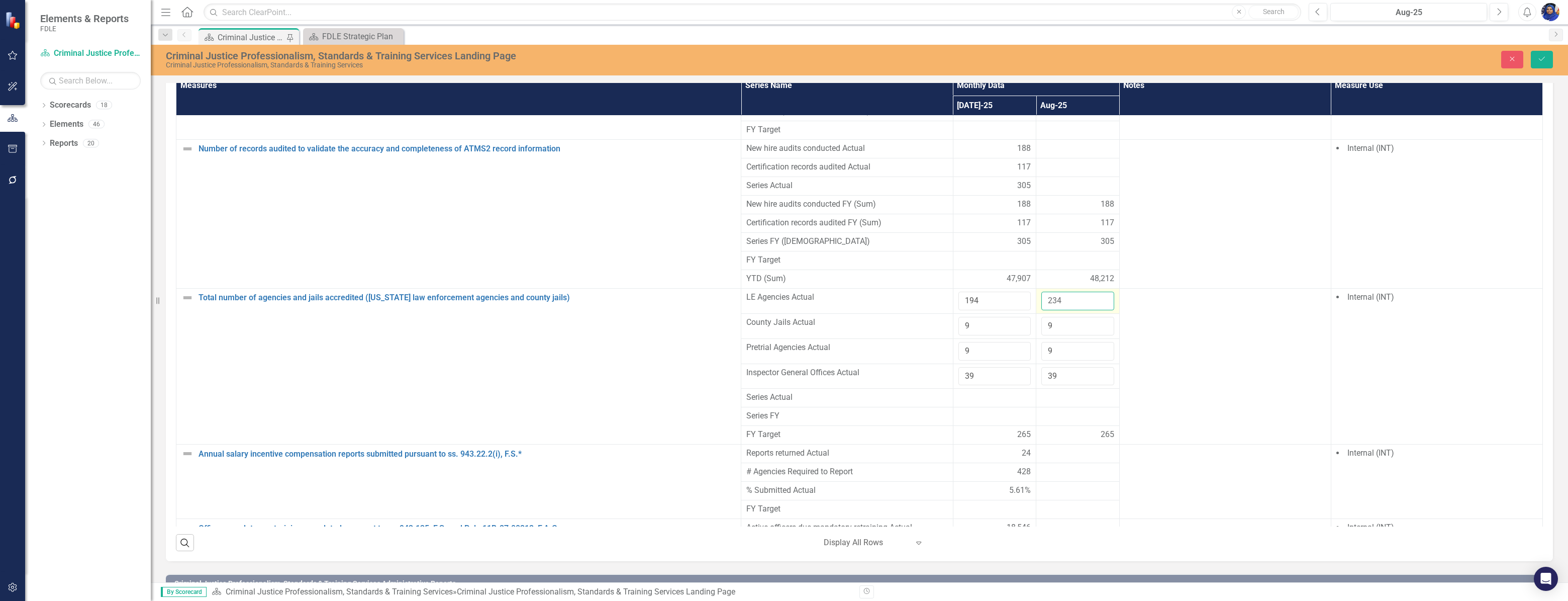
drag, startPoint x: 1056, startPoint y: 290, endPoint x: 1049, endPoint y: 286, distance: 8.1
click at [1055, 292] on input "234" at bounding box center [1078, 301] width 73 height 19
type input "2"
type input "195"
click at [987, 317] on input "9" at bounding box center [995, 326] width 73 height 19
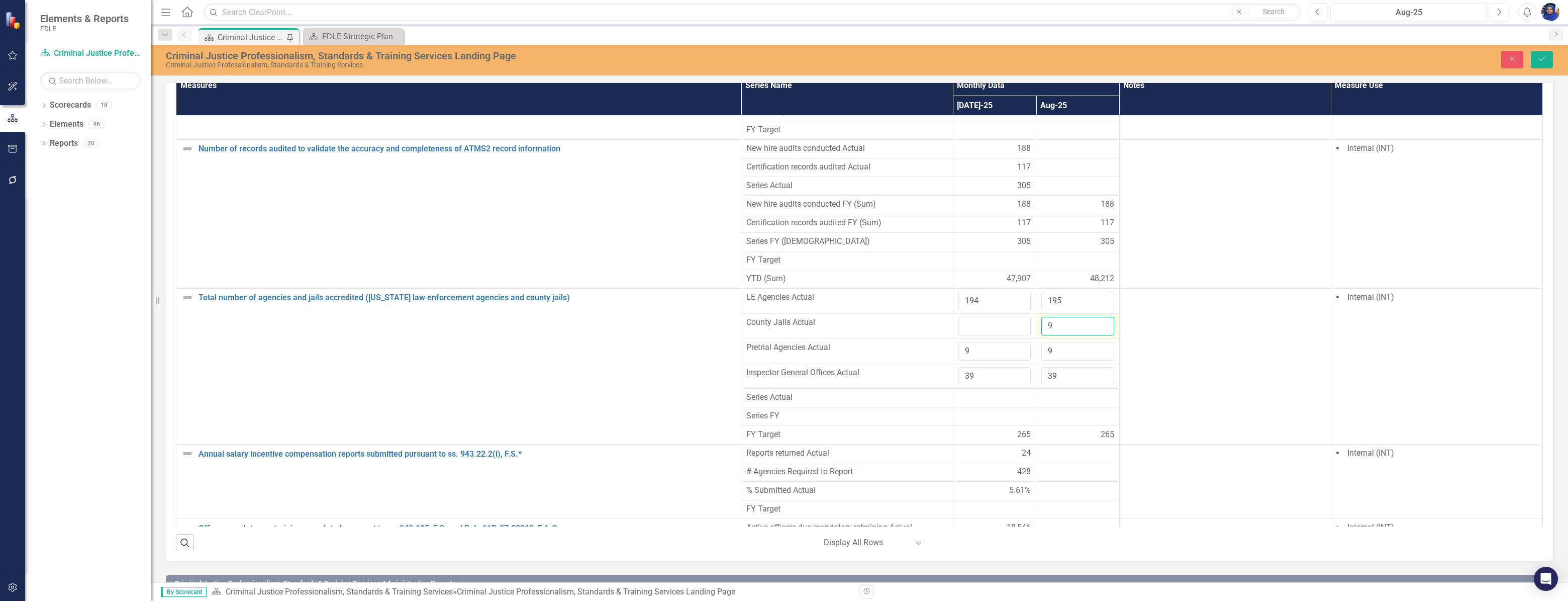
click at [1054, 317] on input "9" at bounding box center [1078, 326] width 73 height 19
click at [967, 317] on input "number" at bounding box center [995, 326] width 73 height 19
type input "37"
click at [1049, 317] on input "number" at bounding box center [1078, 326] width 73 height 19
type input "37"
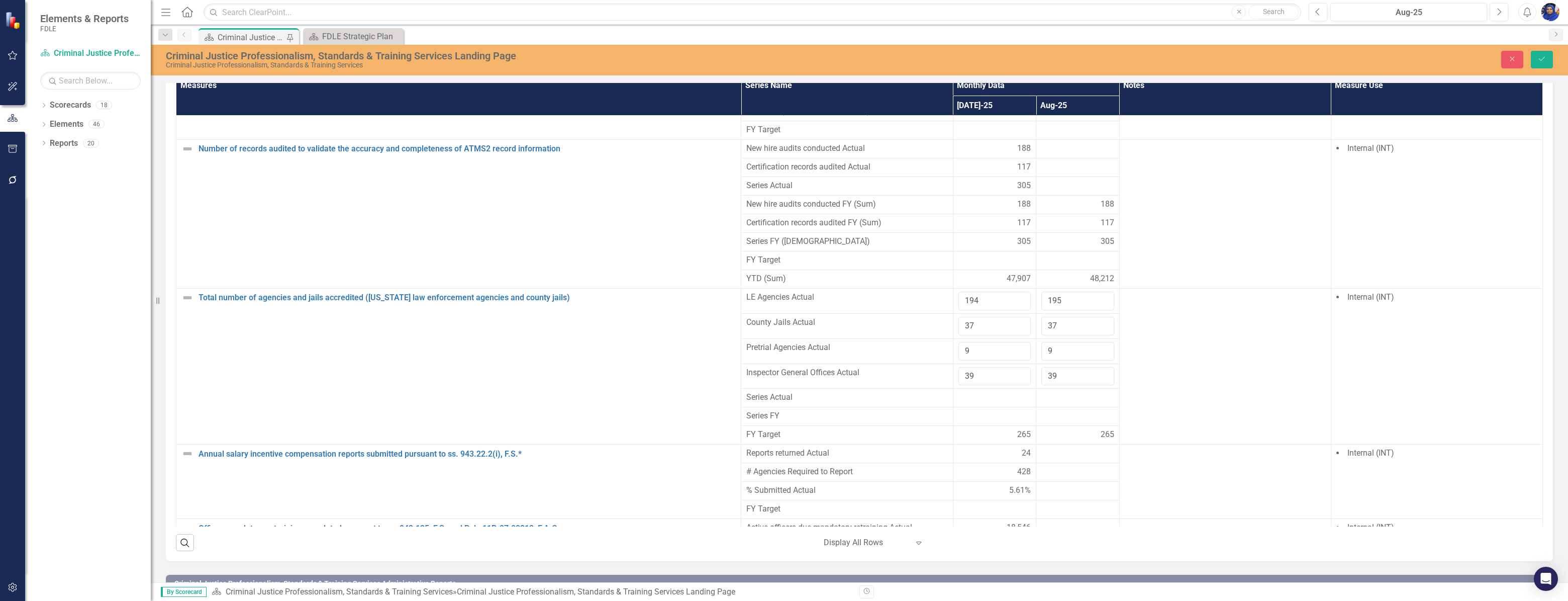
click at [1059, 407] on td at bounding box center [1077, 416] width 83 height 19
click at [990, 292] on input "194" at bounding box center [995, 301] width 73 height 19
type input "195"
click at [929, 392] on span "Series Actual" at bounding box center [847, 397] width 201 height 12
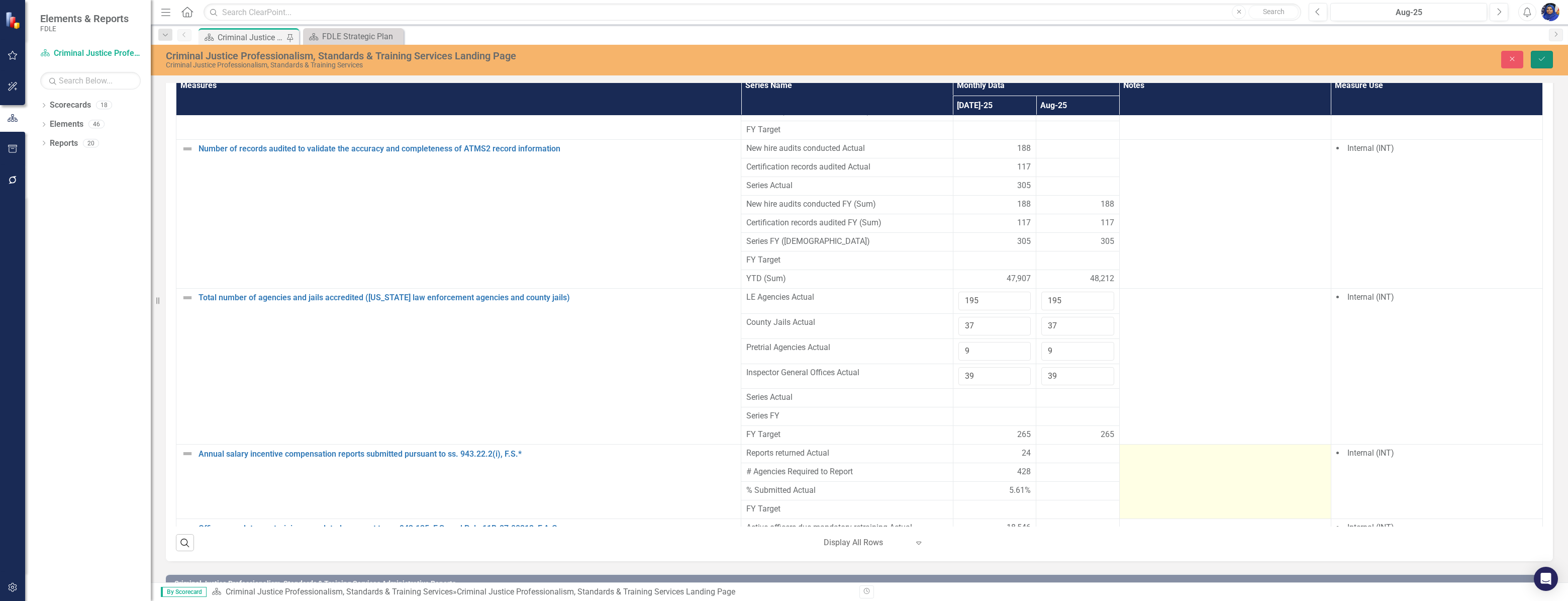
click at [1546, 57] on button "Save" at bounding box center [1542, 59] width 22 height 18
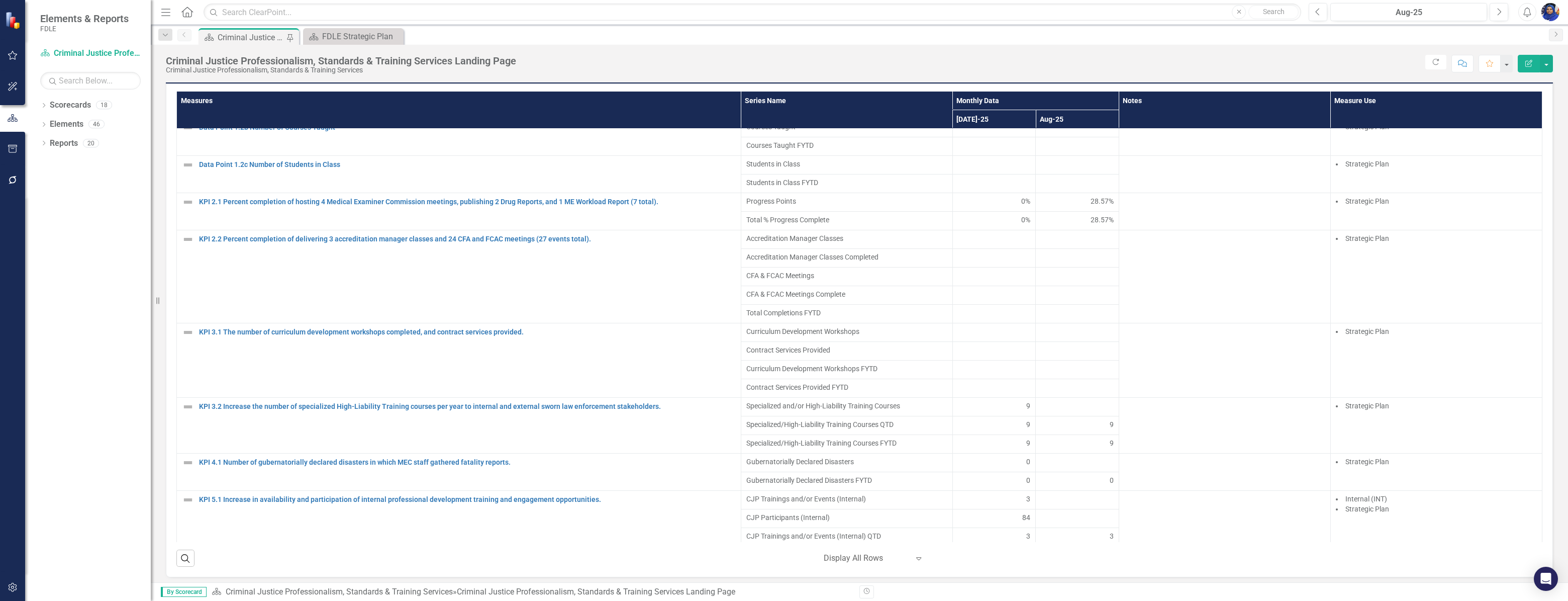
scroll to position [299, 0]
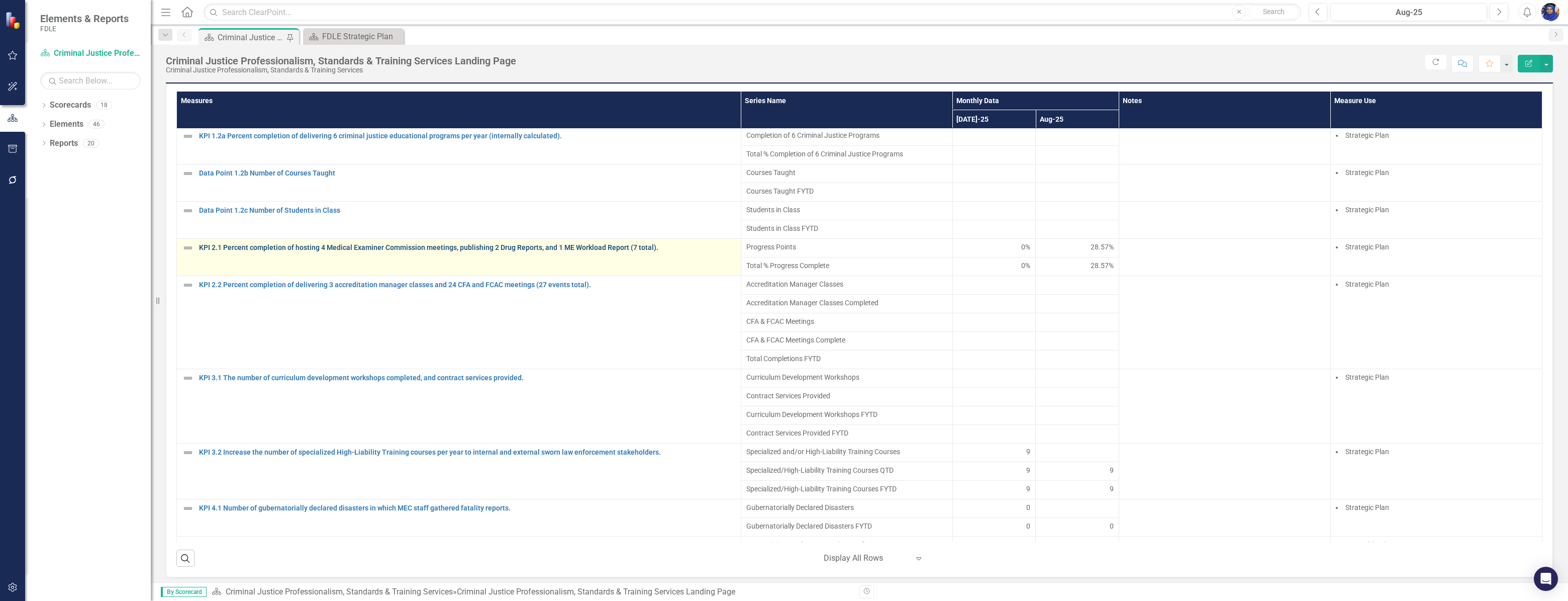
click at [347, 251] on link "KPI 2.1 Percent completion of hosting 4 Medical Examiner Commission meetings, p…" at bounding box center [467, 247] width 537 height 7
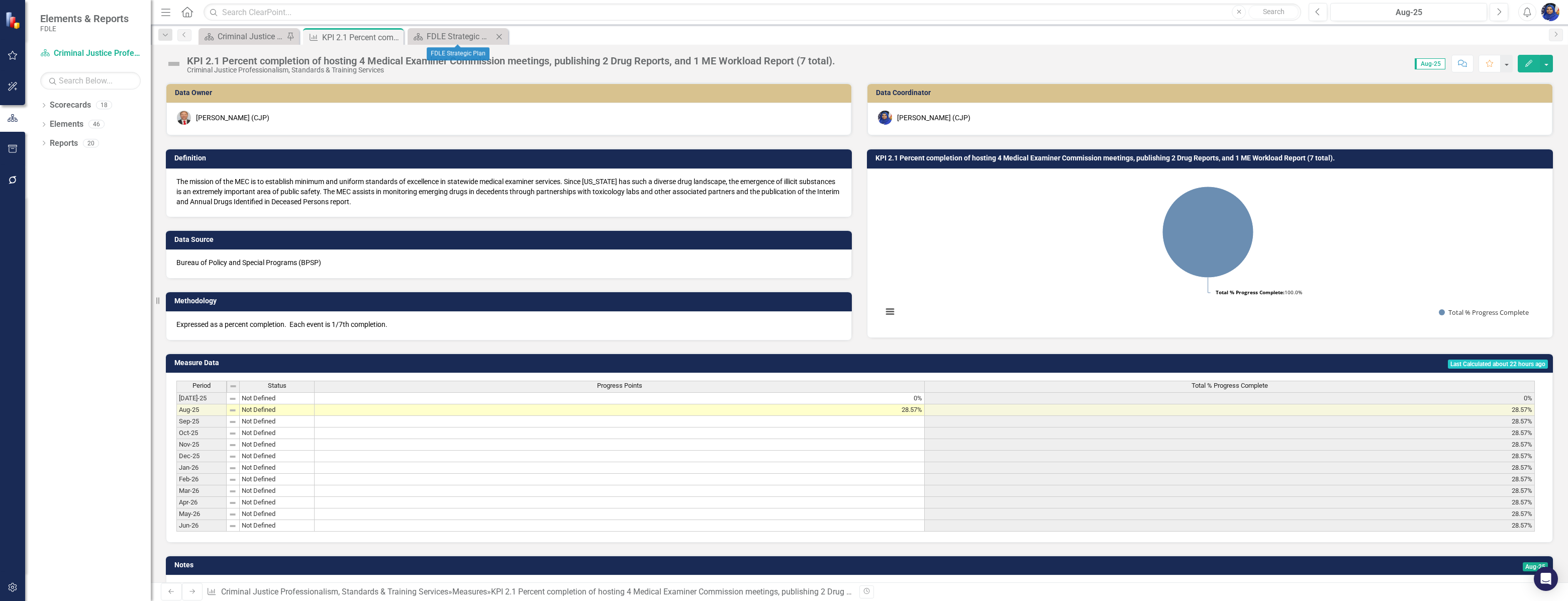
click at [495, 33] on icon "Close" at bounding box center [499, 37] width 10 height 8
click at [396, 38] on icon "Close" at bounding box center [394, 37] width 10 height 8
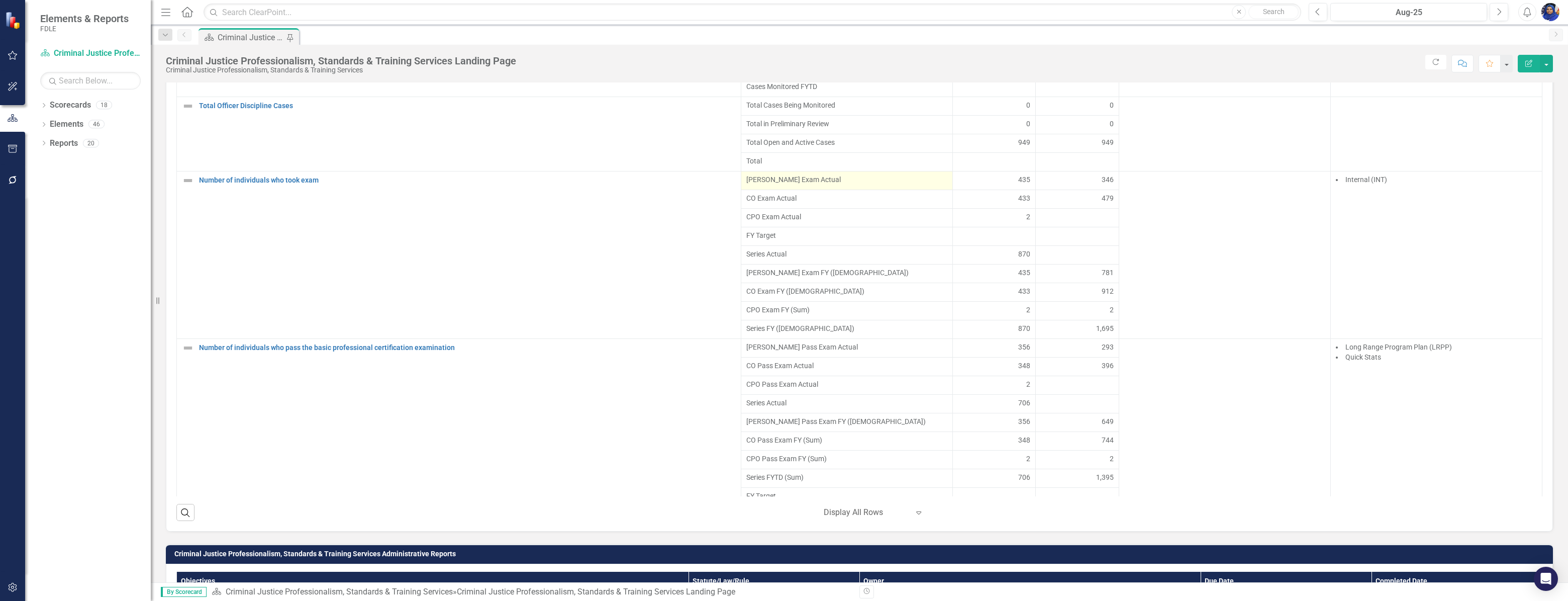
scroll to position [1234, 0]
click at [1089, 222] on div at bounding box center [1077, 216] width 73 height 12
click at [1090, 222] on div at bounding box center [1077, 216] width 73 height 12
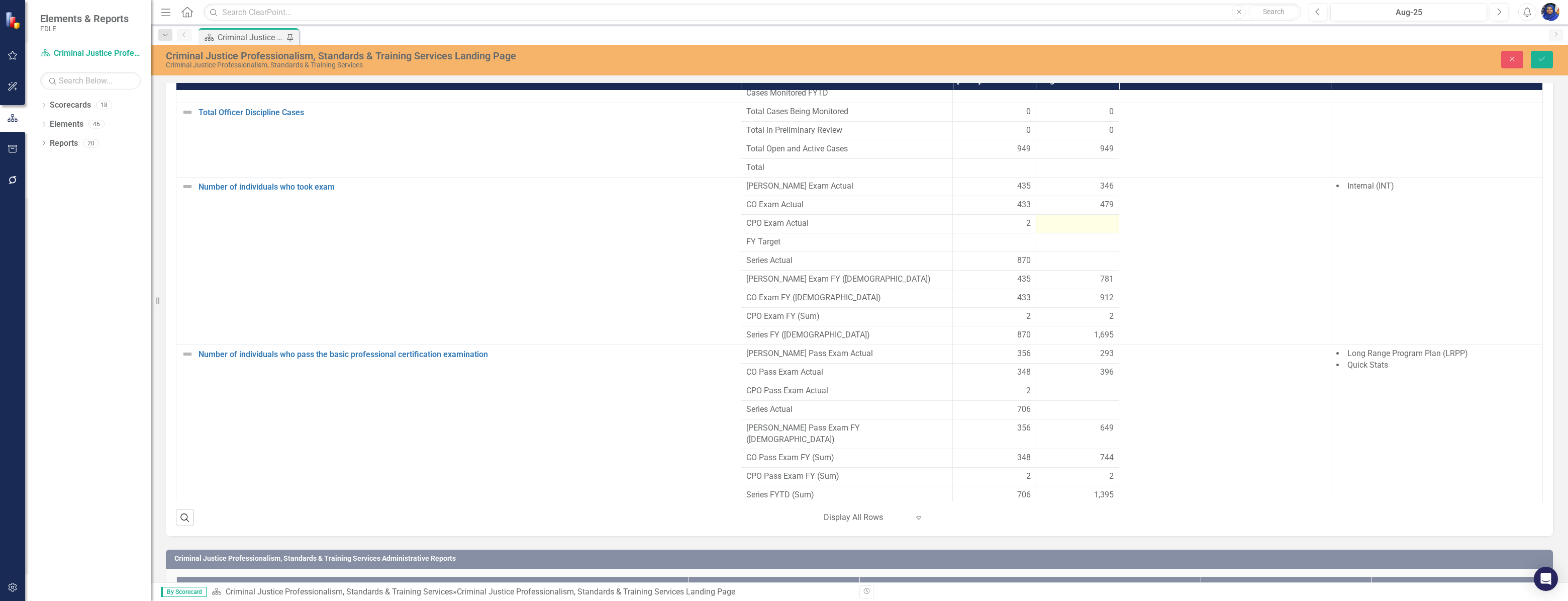
scroll to position [735, 0]
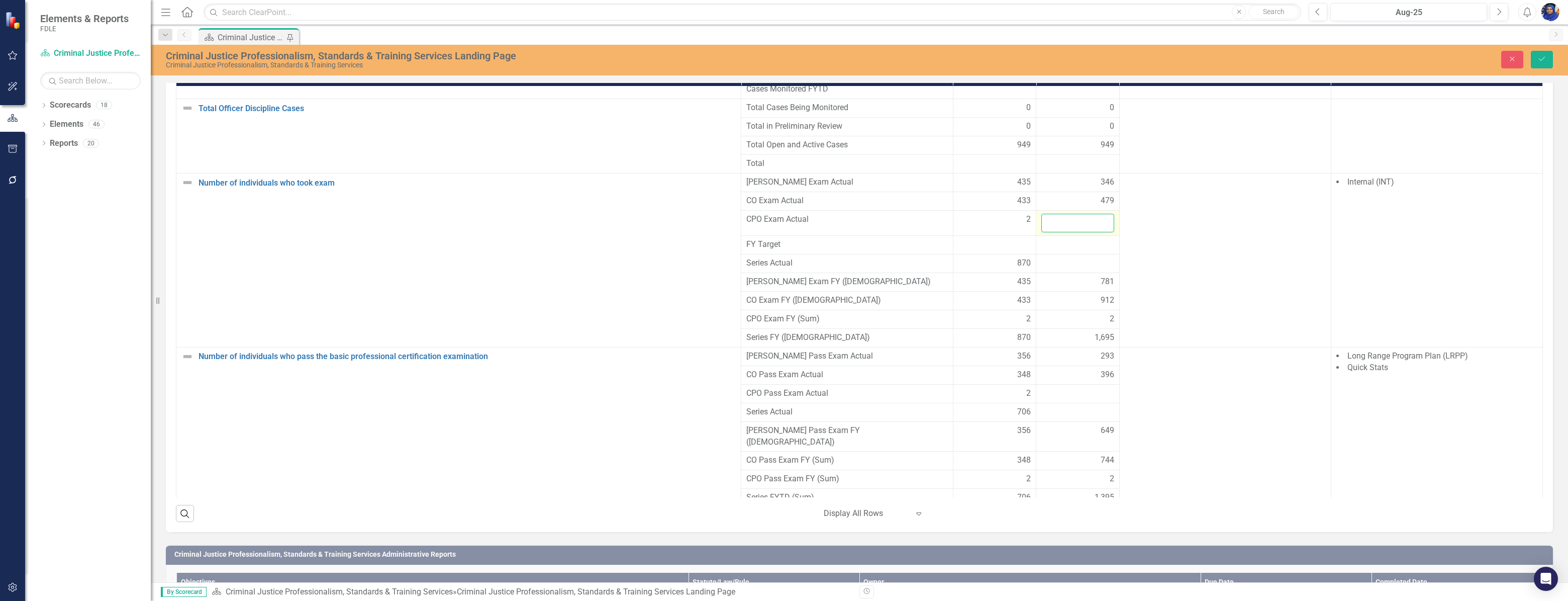
click at [1076, 232] on input "number" at bounding box center [1078, 223] width 73 height 19
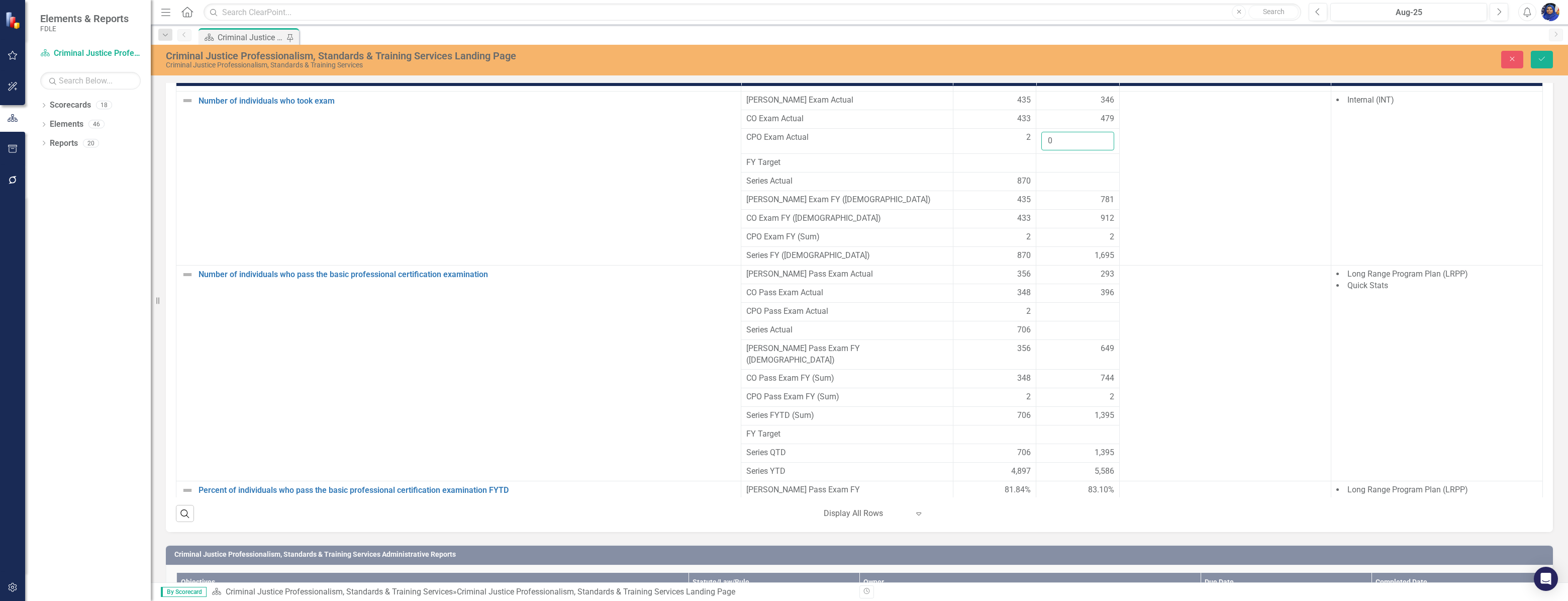
scroll to position [1325, 0]
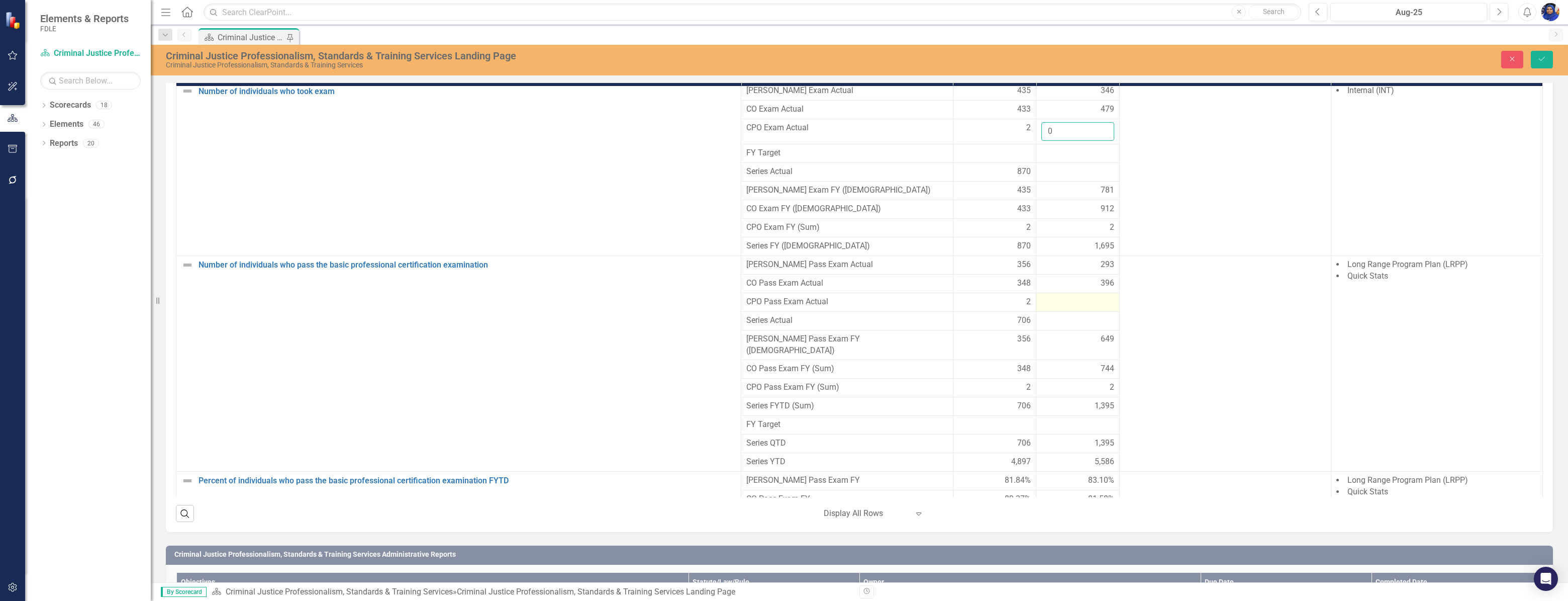
type input "0"
click at [1061, 308] on div at bounding box center [1078, 302] width 73 height 12
click at [1061, 315] on input "number" at bounding box center [1078, 305] width 73 height 19
type input "0"
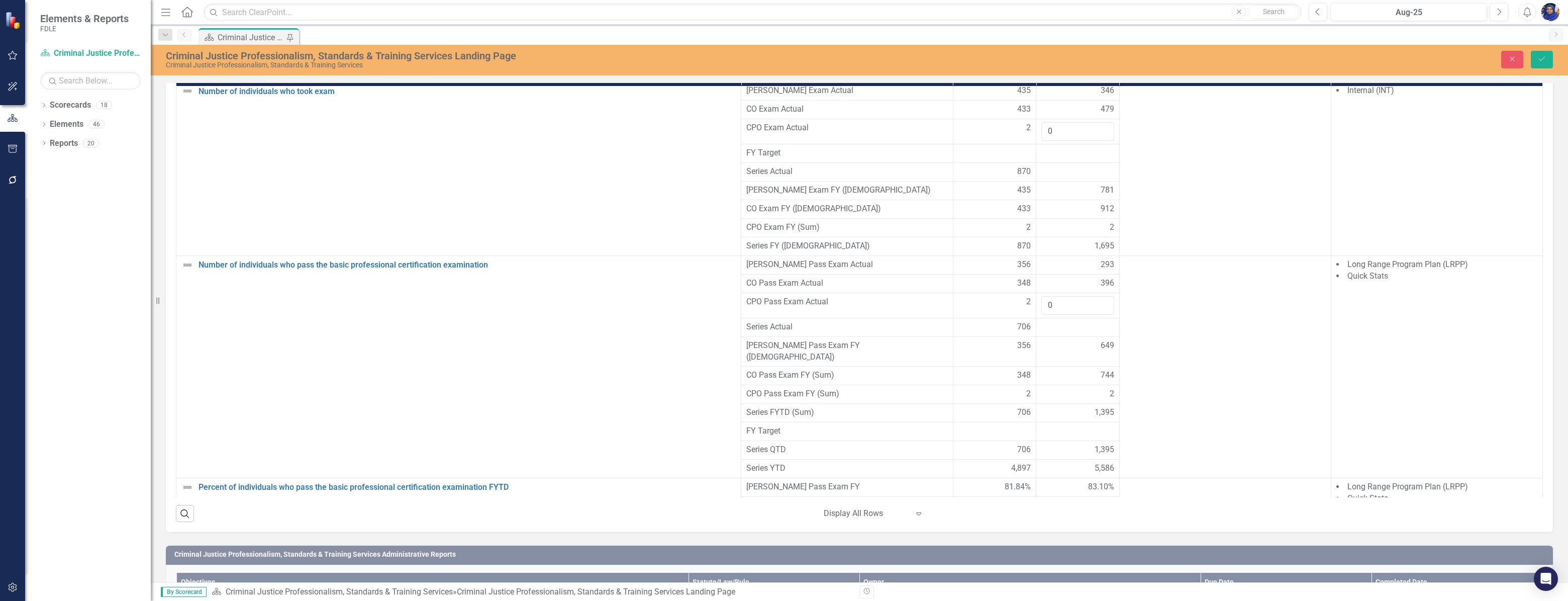
click at [1045, 351] on div "649" at bounding box center [1078, 345] width 73 height 12
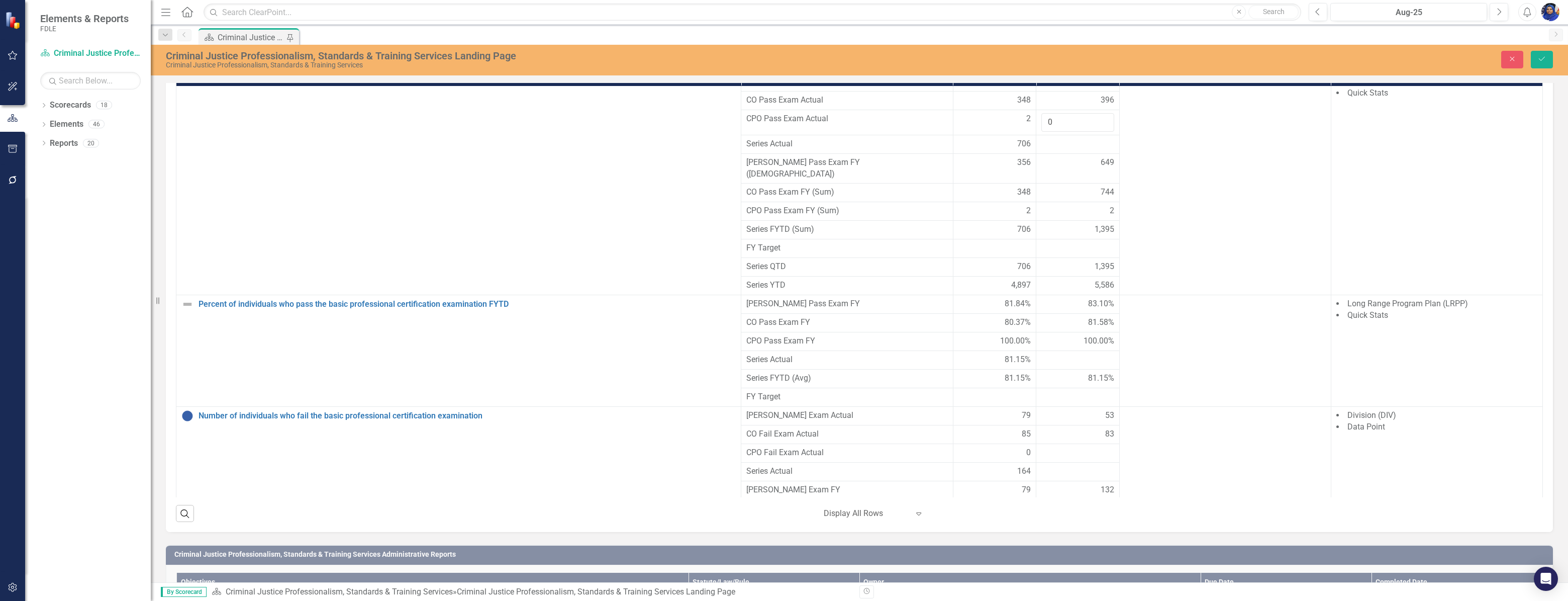
scroll to position [1599, 0]
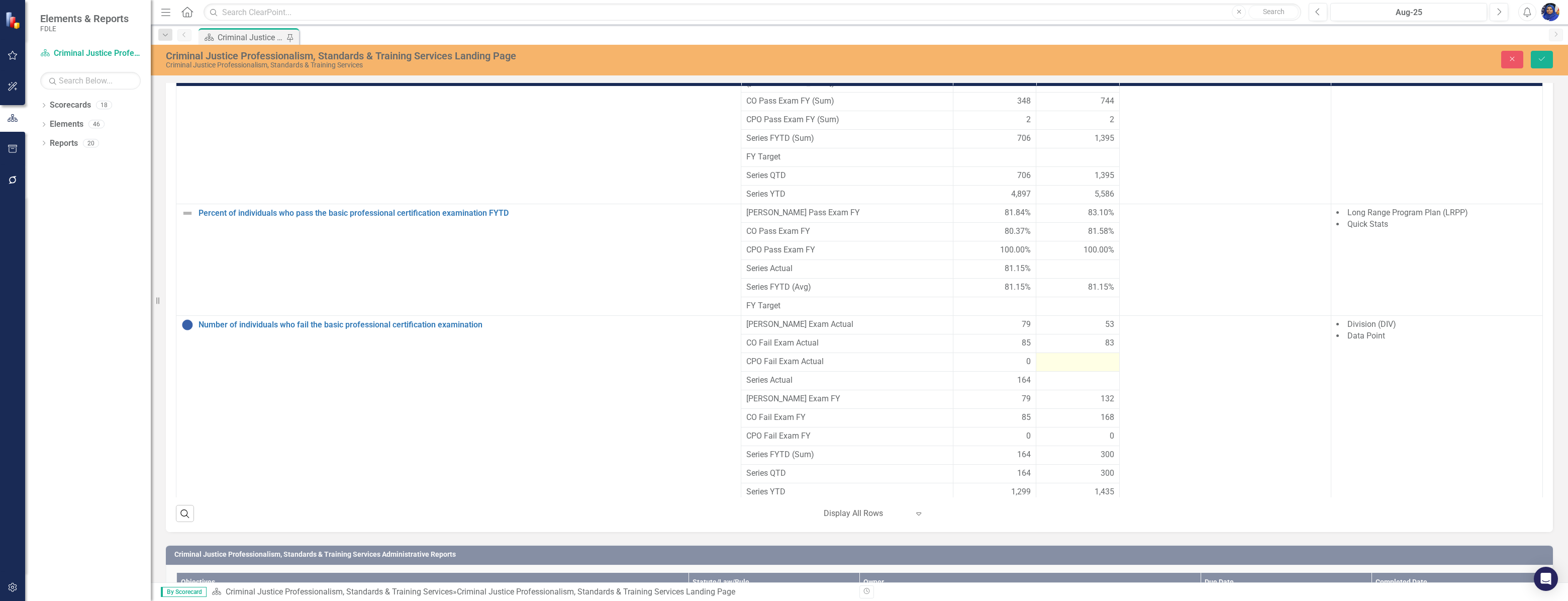
click at [1096, 368] on div at bounding box center [1078, 362] width 73 height 12
click at [1091, 368] on div at bounding box center [1078, 362] width 73 height 12
click at [1066, 374] on input "number" at bounding box center [1078, 365] width 73 height 19
type input "0"
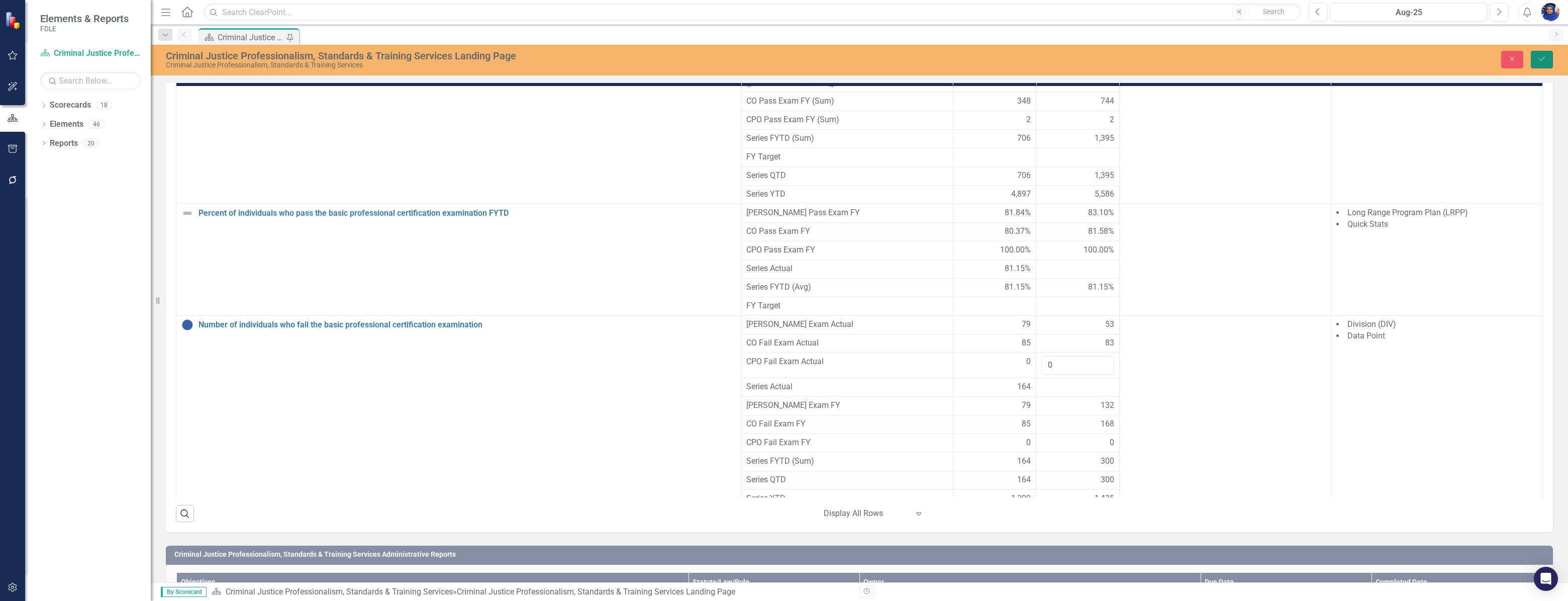
click at [1543, 54] on button "Save" at bounding box center [1542, 59] width 22 height 18
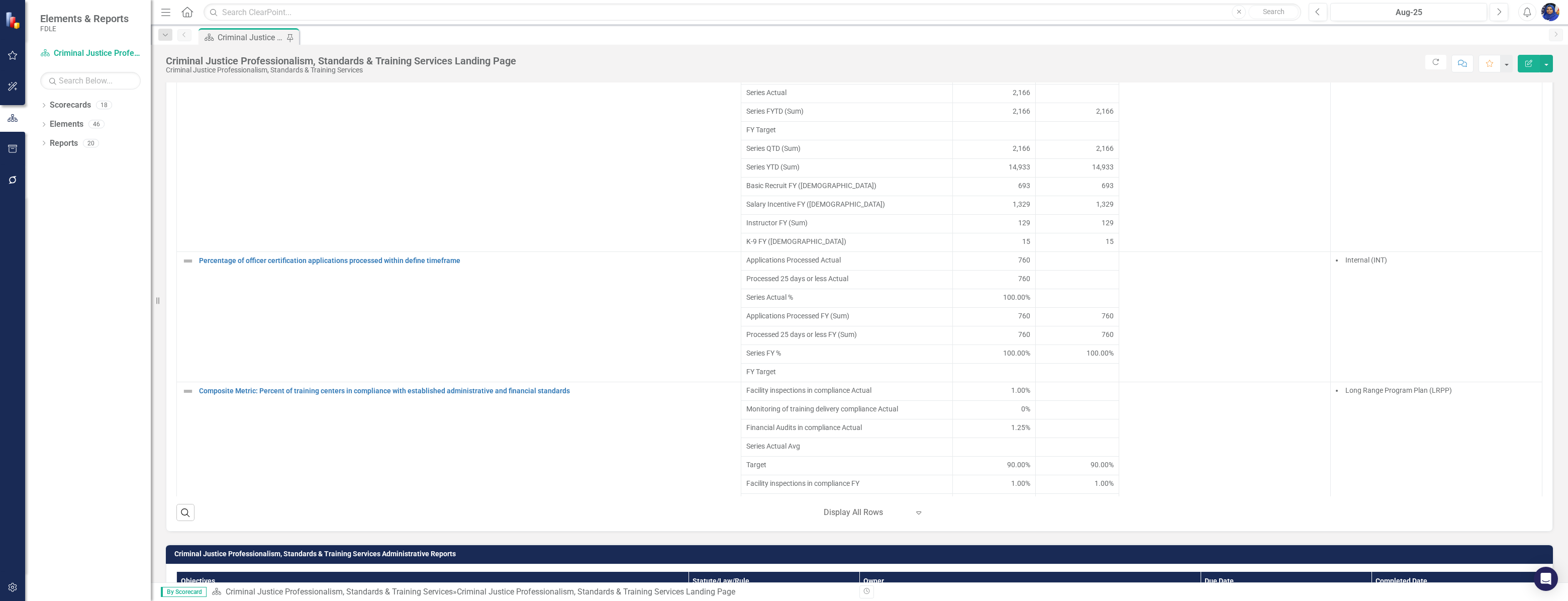
scroll to position [2102, 0]
